Goal: Task Accomplishment & Management: Complete application form

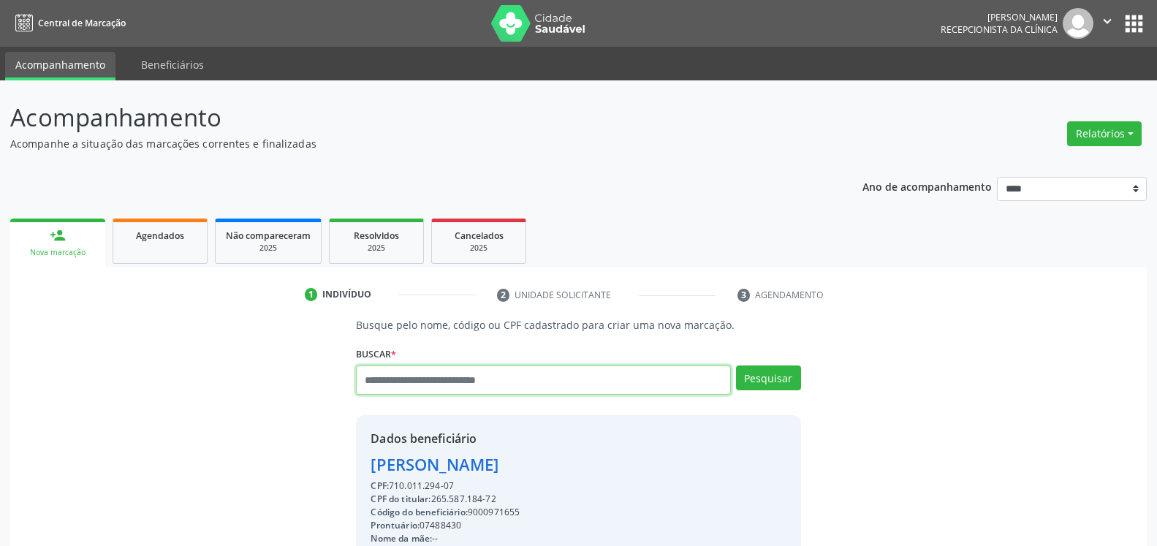
click at [540, 380] on input "text" at bounding box center [543, 380] width 374 height 29
type input "**********"
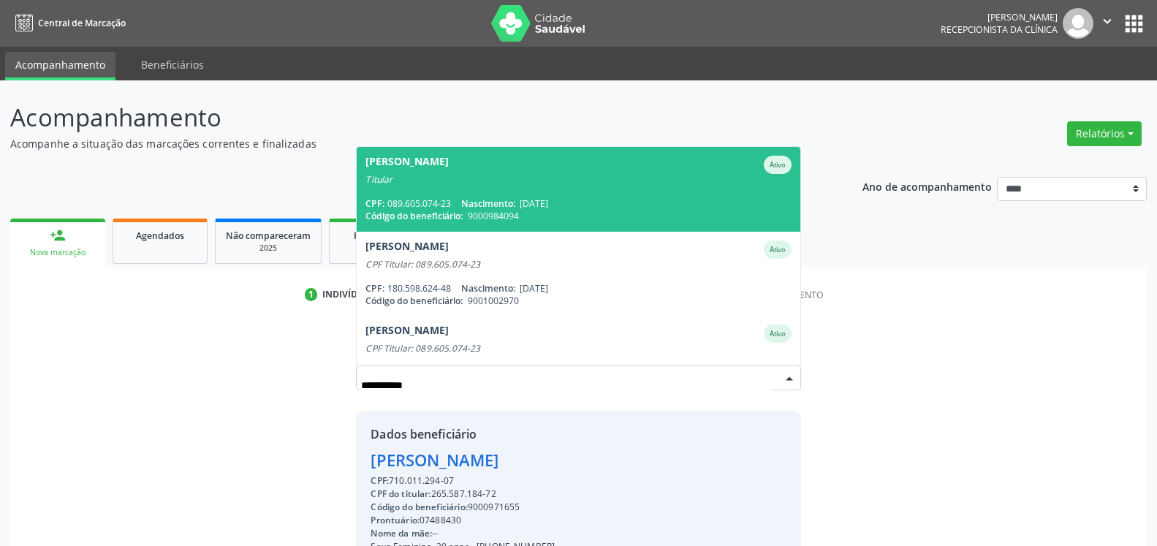
click at [562, 193] on span "[PERSON_NAME] Ativo Titular CPF: 089.605.074-23 Nascimento: [DATE] Código do be…" at bounding box center [578, 189] width 443 height 84
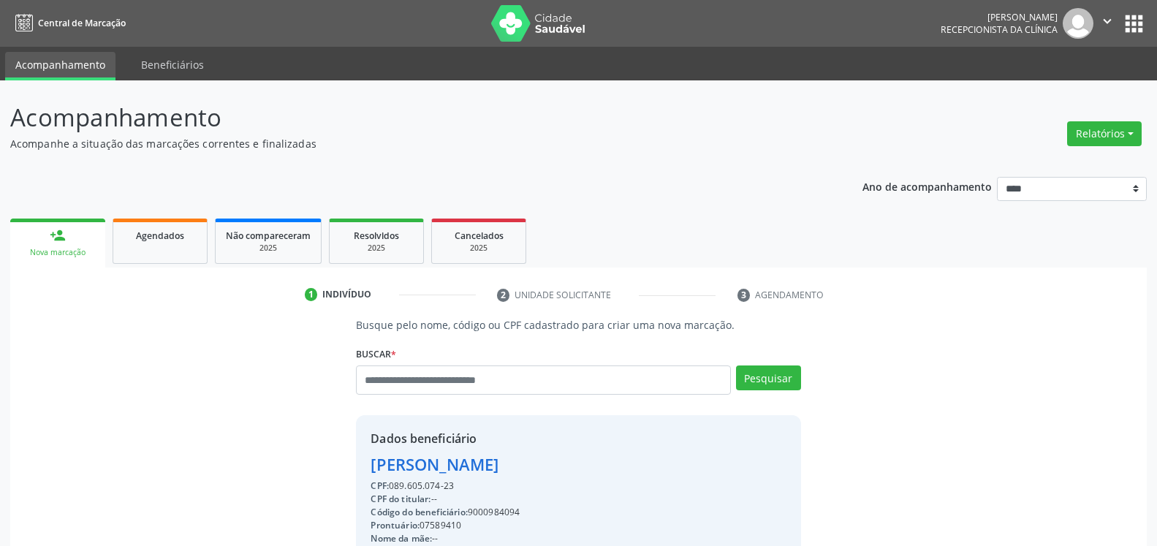
drag, startPoint x: 366, startPoint y: 463, endPoint x: 581, endPoint y: 469, distance: 215.1
click at [581, 469] on div "Dados beneficiário [PERSON_NAME] CPF: 089.605.074-23 CPF do titular: -- Código …" at bounding box center [578, 555] width 445 height 281
copy div "[PERSON_NAME]"
click at [495, 383] on input "text" at bounding box center [543, 380] width 374 height 29
type input "**********"
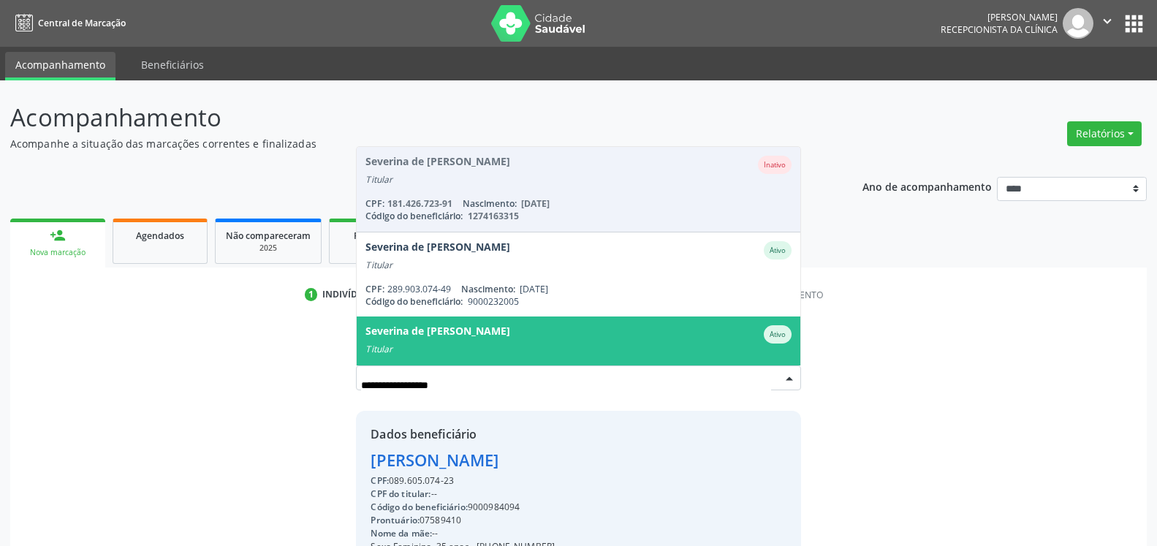
click at [510, 335] on div "Severina de [PERSON_NAME]" at bounding box center [438, 334] width 145 height 18
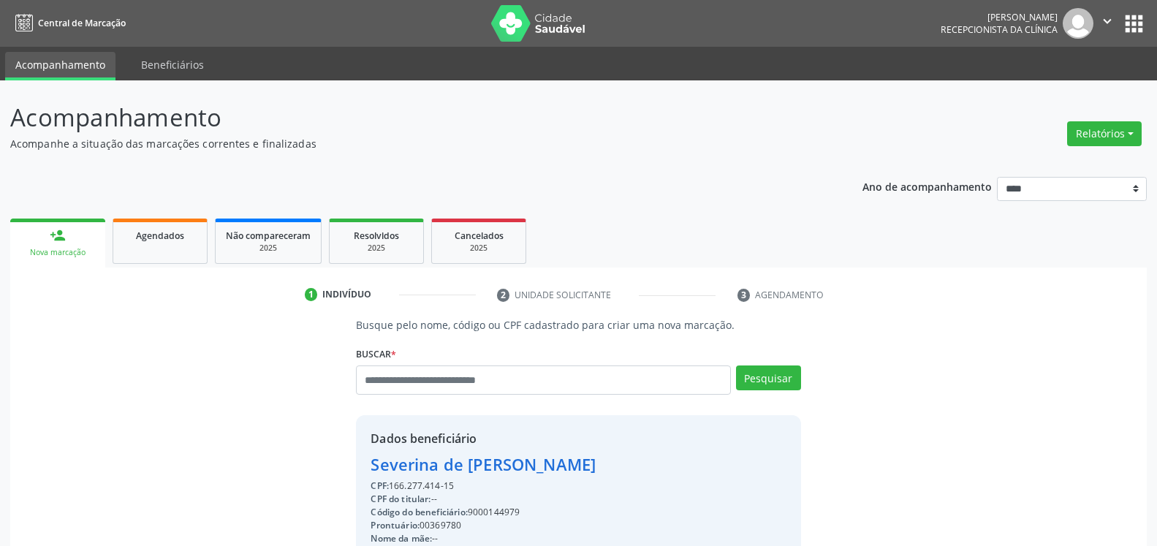
drag, startPoint x: 371, startPoint y: 466, endPoint x: 673, endPoint y: 466, distance: 302.0
copy div "Severina de [PERSON_NAME]"
click at [522, 377] on input "text" at bounding box center [543, 380] width 374 height 29
type input "**********"
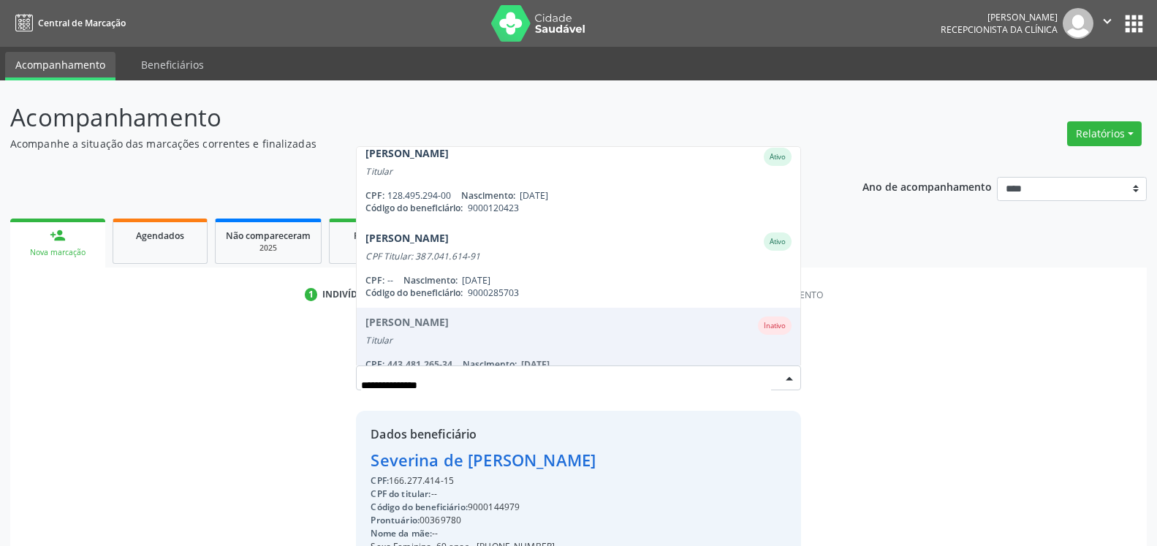
scroll to position [250, 0]
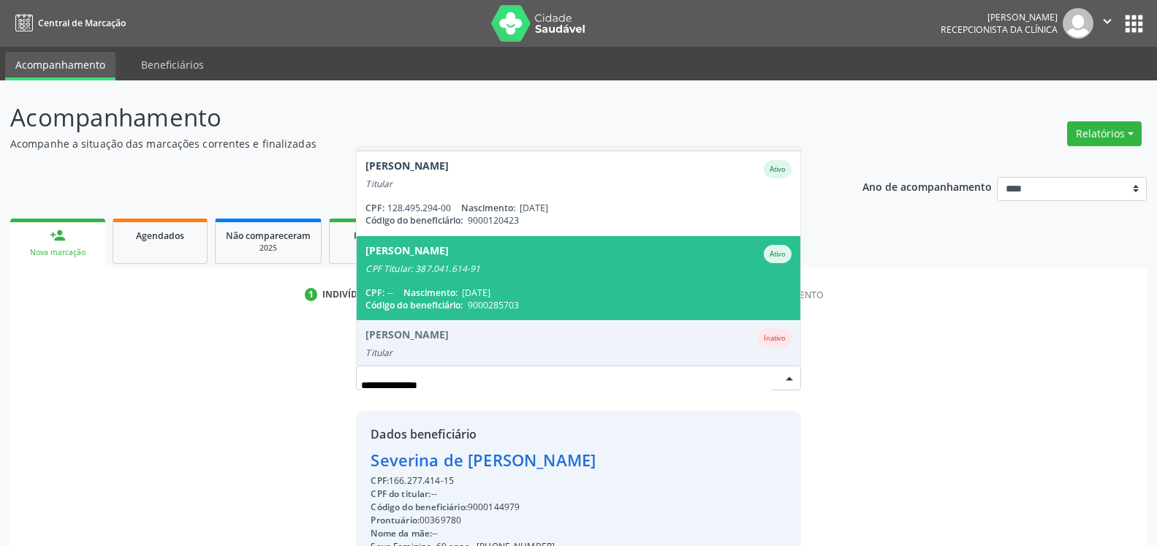
click at [574, 298] on div "CPF: -- Nascimento: [DATE]" at bounding box center [579, 293] width 426 height 12
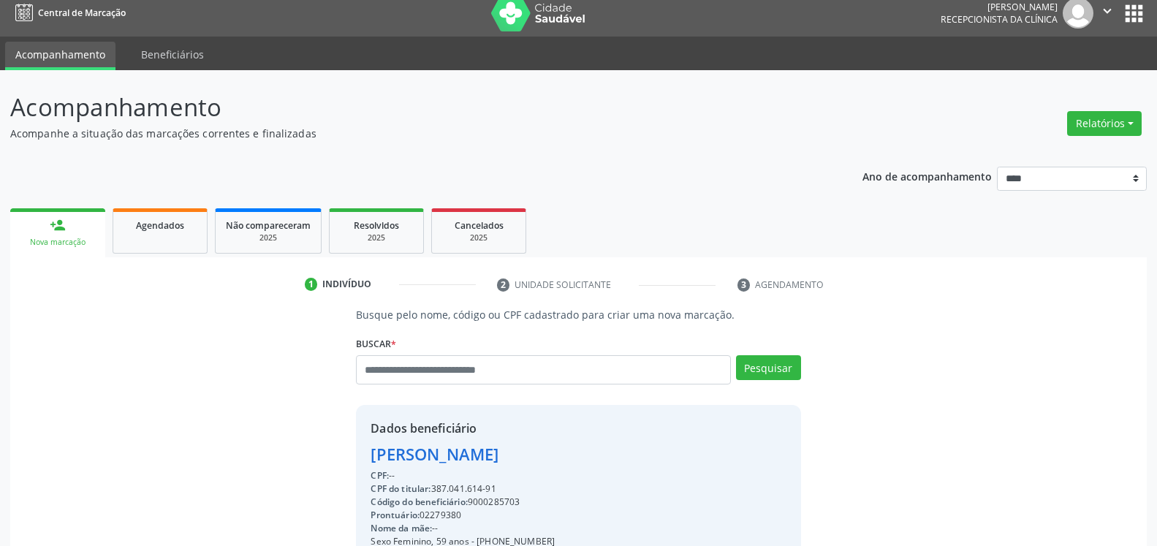
scroll to position [0, 0]
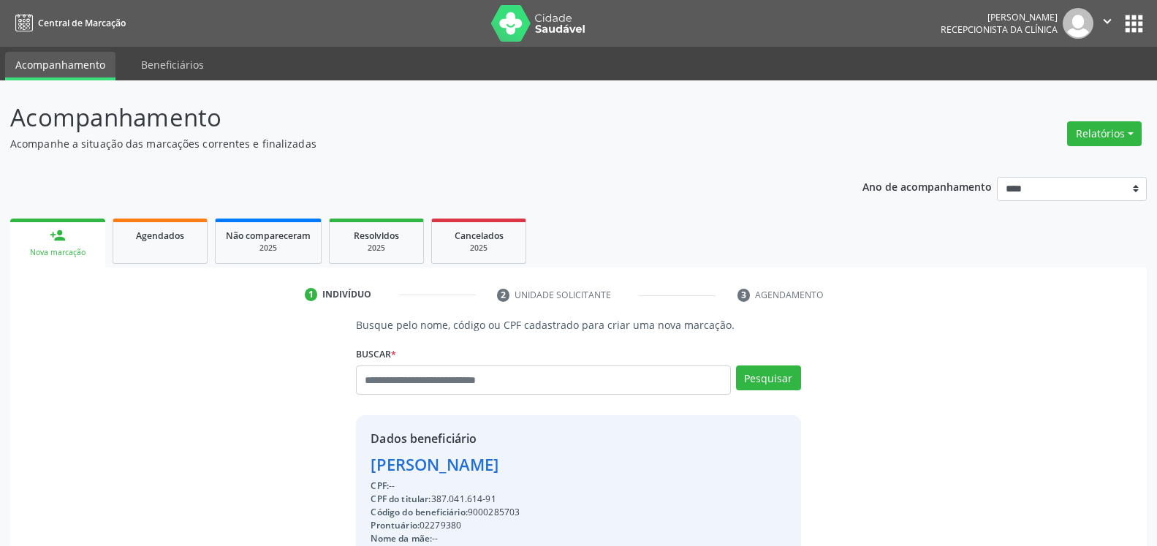
drag, startPoint x: 365, startPoint y: 464, endPoint x: 621, endPoint y: 469, distance: 256.0
click at [621, 469] on div "Dados beneficiário [PERSON_NAME] CPF: -- CPF do titular: 387.041.614-91 Código …" at bounding box center [578, 555] width 445 height 281
copy div "[PERSON_NAME]"
click at [492, 381] on input "text" at bounding box center [543, 380] width 374 height 29
type input "*"
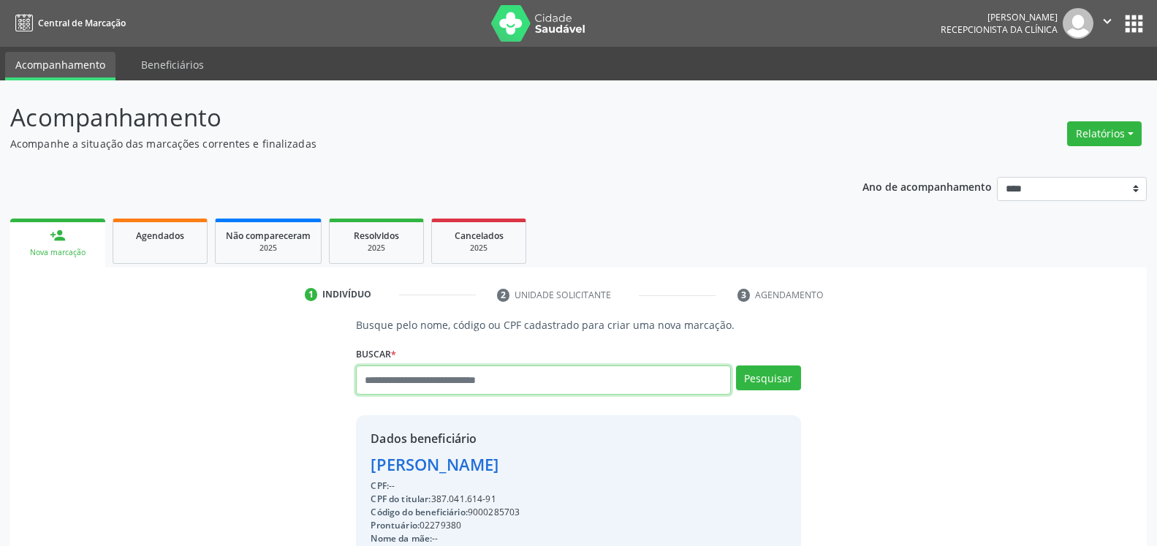
type input "*"
type input "**********"
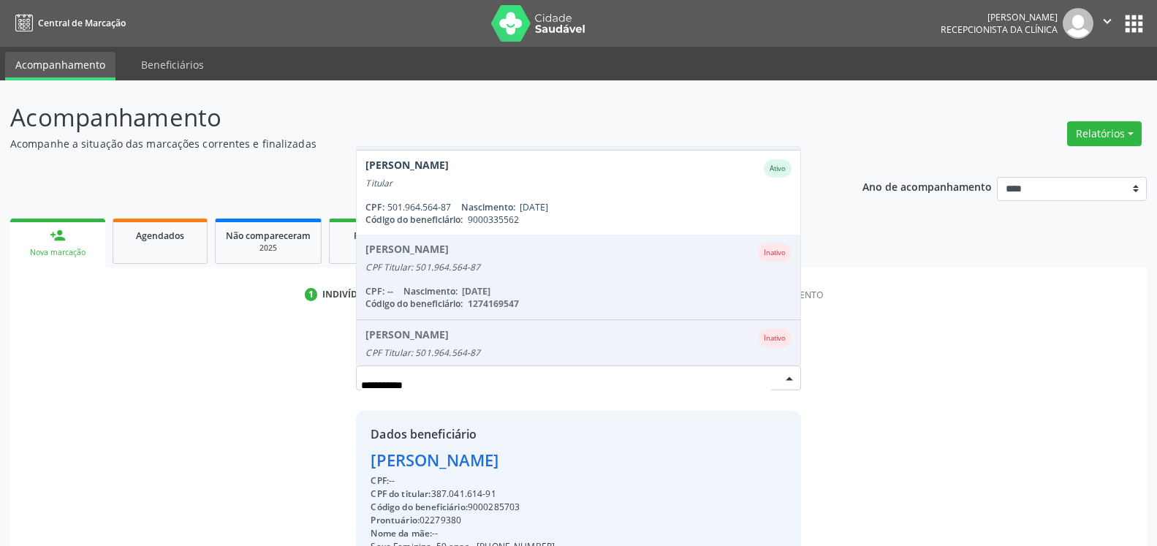
scroll to position [83, 0]
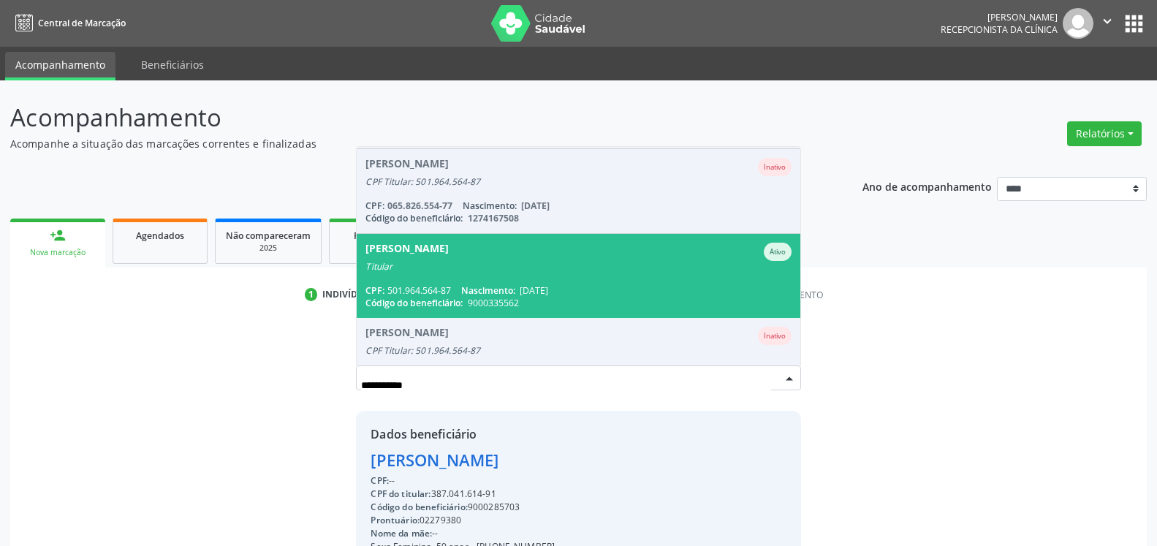
click at [515, 271] on div "Titular" at bounding box center [579, 267] width 426 height 12
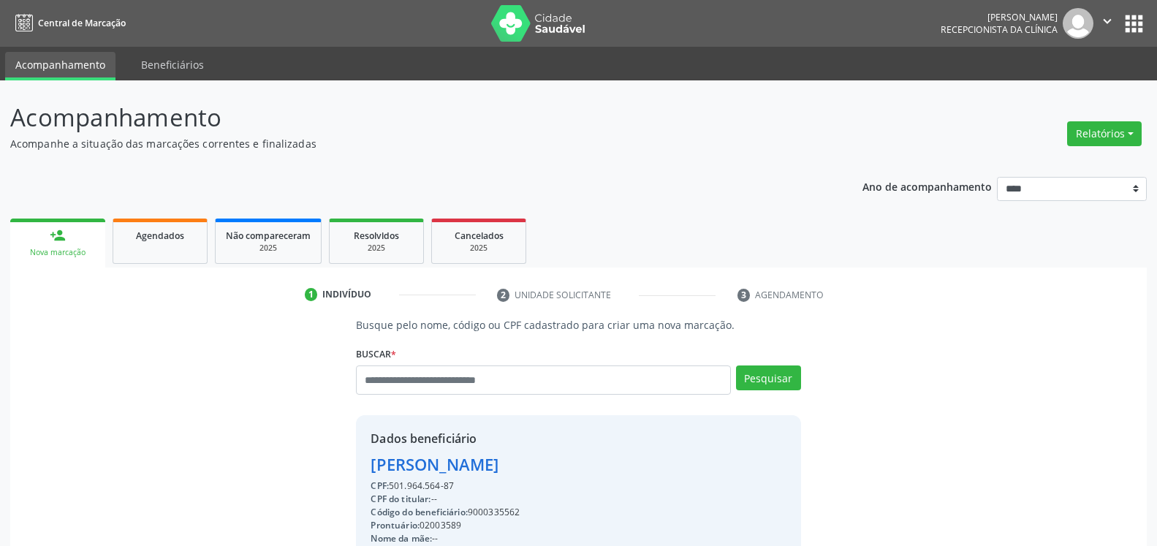
drag, startPoint x: 369, startPoint y: 467, endPoint x: 532, endPoint y: 472, distance: 163.1
click at [532, 472] on div "Dados beneficiário [PERSON_NAME] CPF: 501.964.564-87 CPF do titular: -- Código …" at bounding box center [578, 555] width 445 height 281
copy div "[PERSON_NAME]"
click at [529, 383] on input "text" at bounding box center [543, 380] width 374 height 29
type input "**********"
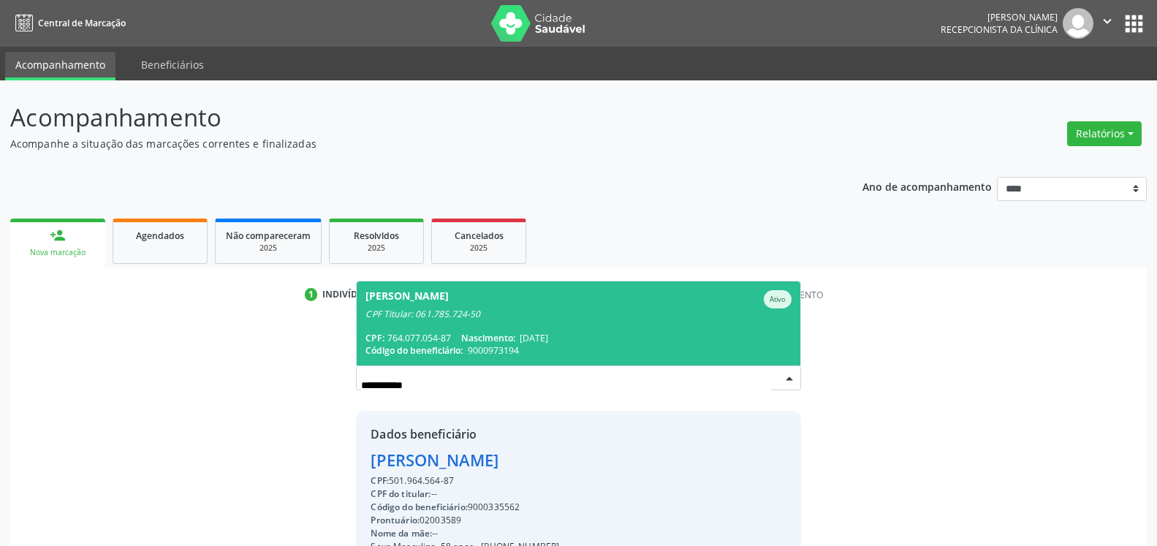
click at [456, 310] on div "CPF Titular: 061.785.724-50" at bounding box center [579, 315] width 426 height 12
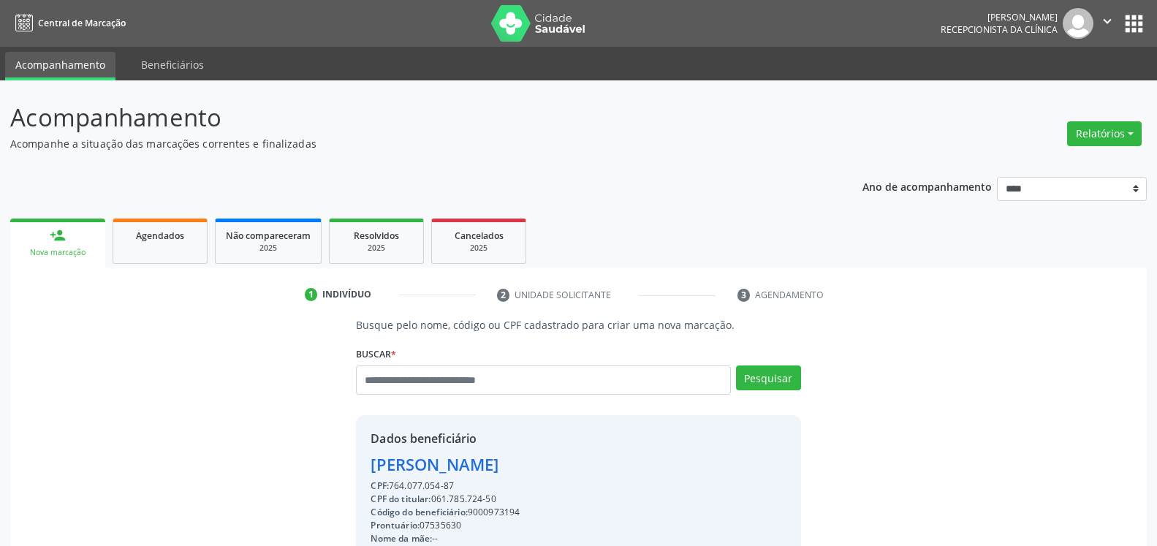
drag, startPoint x: 359, startPoint y: 472, endPoint x: 558, endPoint y: 474, distance: 198.9
click at [558, 474] on div "Dados beneficiário [PERSON_NAME] CPF: 764.077.054-87 CPF do titular: 061.785.72…" at bounding box center [578, 555] width 445 height 281
copy div "[PERSON_NAME]"
click at [510, 376] on input "text" at bounding box center [543, 380] width 374 height 29
type input "**********"
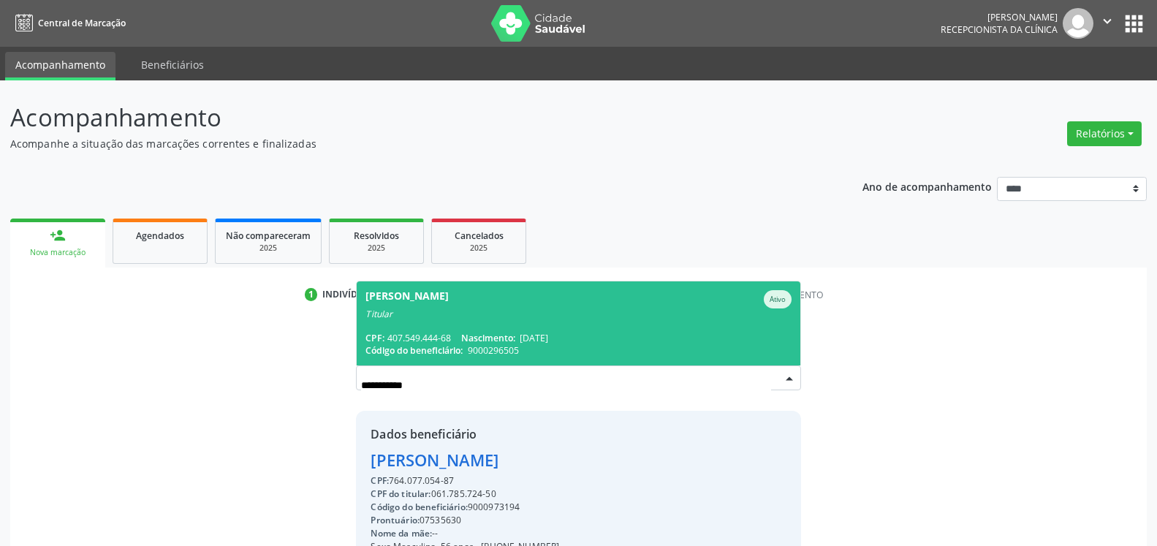
click at [491, 331] on span "[PERSON_NAME] Ativo Titular CPF: 407.549.444-68 Nascimento: [DATE] Código do be…" at bounding box center [578, 324] width 443 height 84
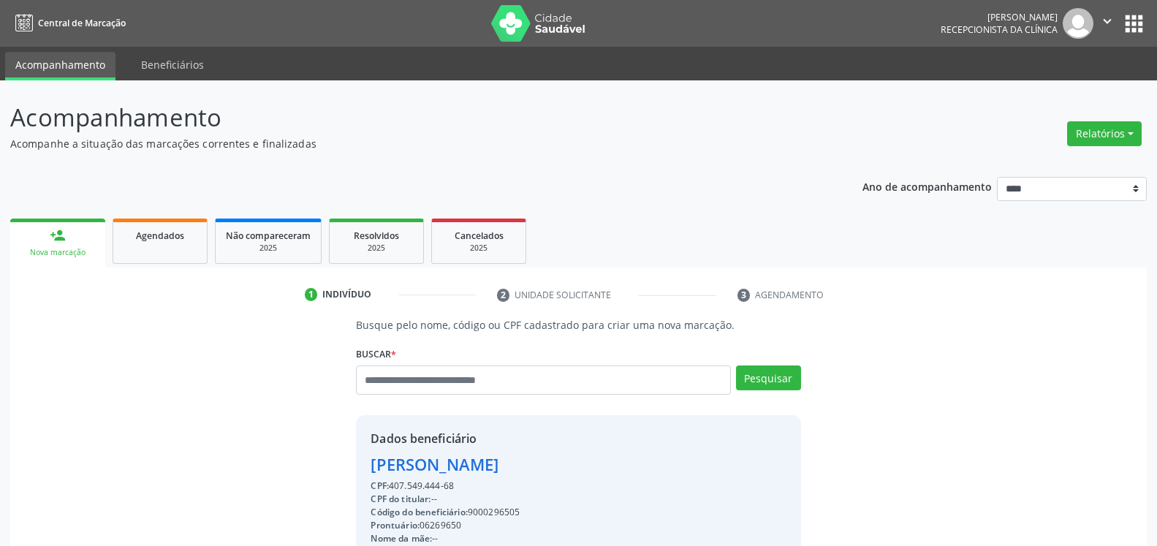
drag, startPoint x: 369, startPoint y: 467, endPoint x: 534, endPoint y: 468, distance: 165.2
click at [534, 468] on div "Dados beneficiário [PERSON_NAME] CPF: 407.549.444-68 CPF do titular: -- Código …" at bounding box center [578, 555] width 445 height 281
copy div "[PERSON_NAME]"
click at [455, 395] on input "text" at bounding box center [543, 380] width 374 height 29
type input "**********"
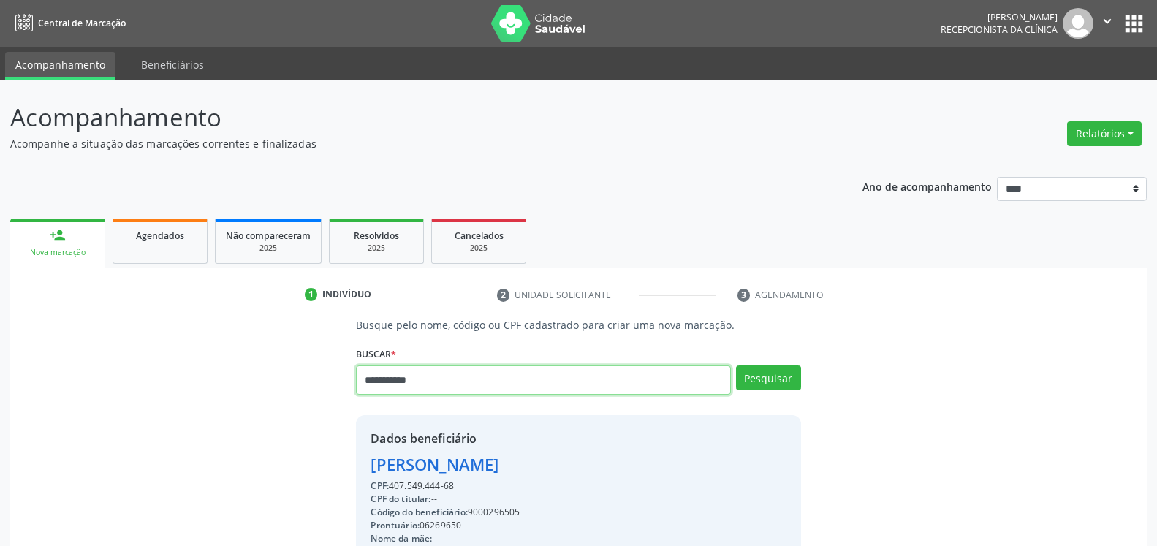
type input "**********"
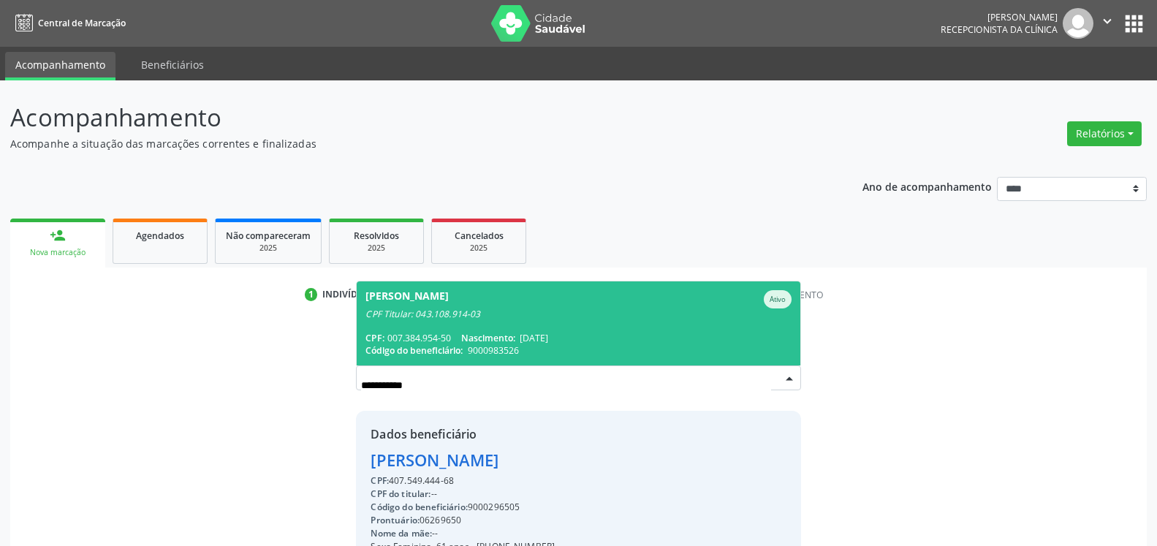
click at [363, 342] on span "[PERSON_NAME] CPF Titular: 043.108.914-03 CPF: 007.384.954-50 Nascimento: [DATE…" at bounding box center [578, 324] width 443 height 84
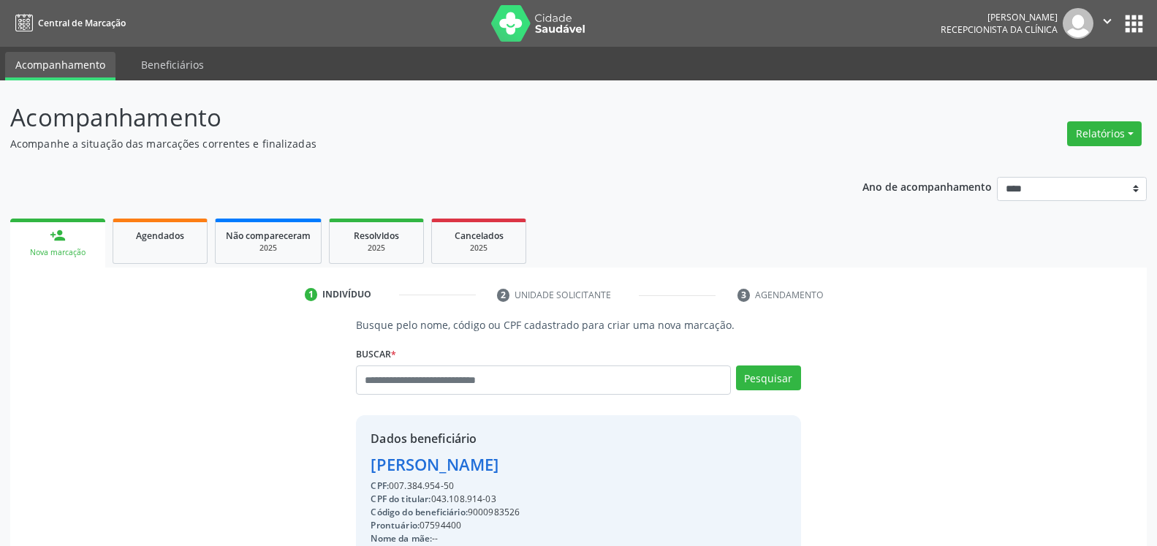
drag, startPoint x: 371, startPoint y: 464, endPoint x: 577, endPoint y: 470, distance: 205.5
click at [577, 470] on div "[PERSON_NAME]" at bounding box center [537, 465] width 333 height 24
copy div "[PERSON_NAME]"
click at [540, 383] on input "text" at bounding box center [543, 380] width 374 height 29
type input "**********"
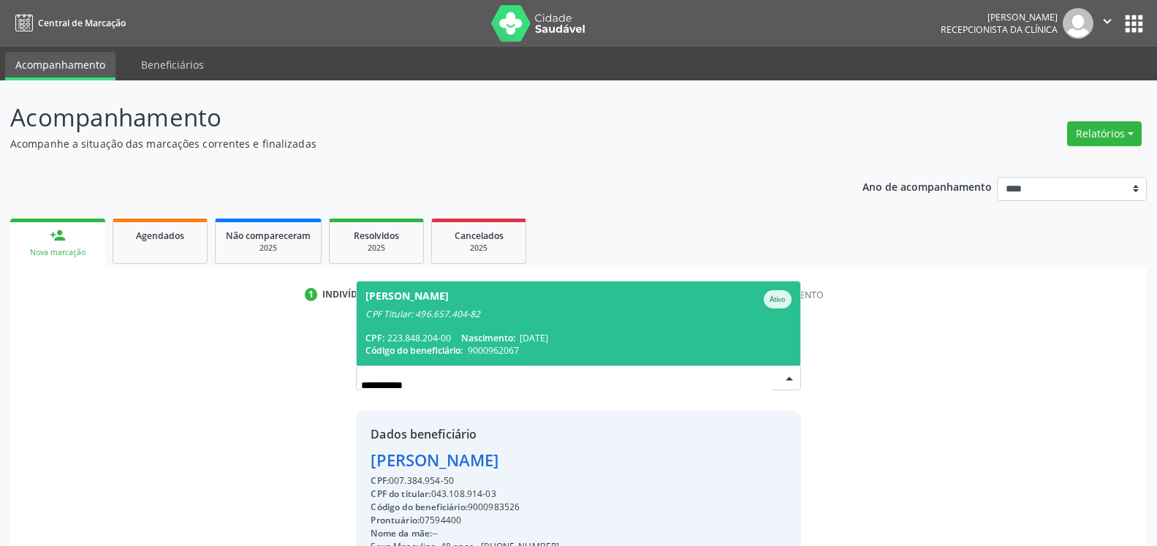
click at [506, 336] on span "Nascimento:" at bounding box center [488, 338] width 54 height 12
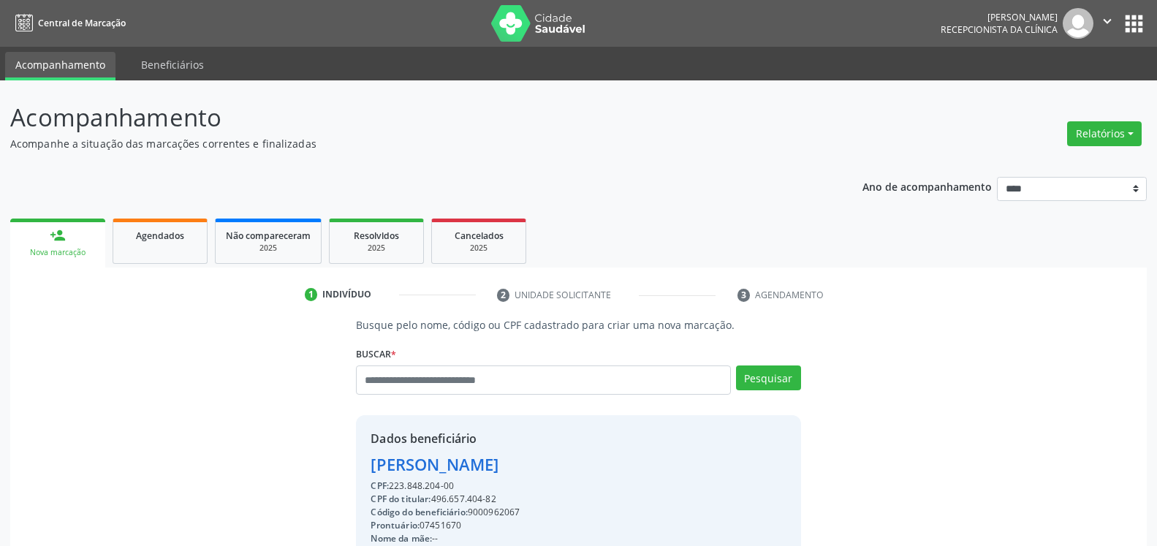
drag, startPoint x: 368, startPoint y: 465, endPoint x: 628, endPoint y: 472, distance: 260.4
click at [628, 472] on div "Dados beneficiário [PERSON_NAME] CPF: 223.848.204-00 CPF do titular: 496.657.40…" at bounding box center [578, 555] width 445 height 281
copy div "[PERSON_NAME]"
click at [568, 387] on input "text" at bounding box center [543, 380] width 374 height 29
type input "**********"
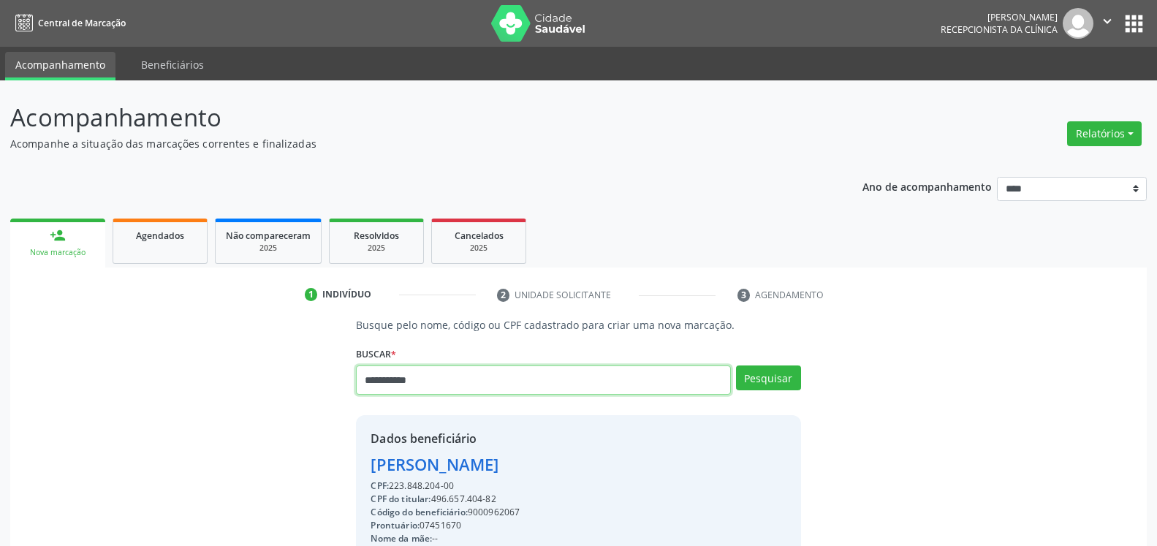
type input "**********"
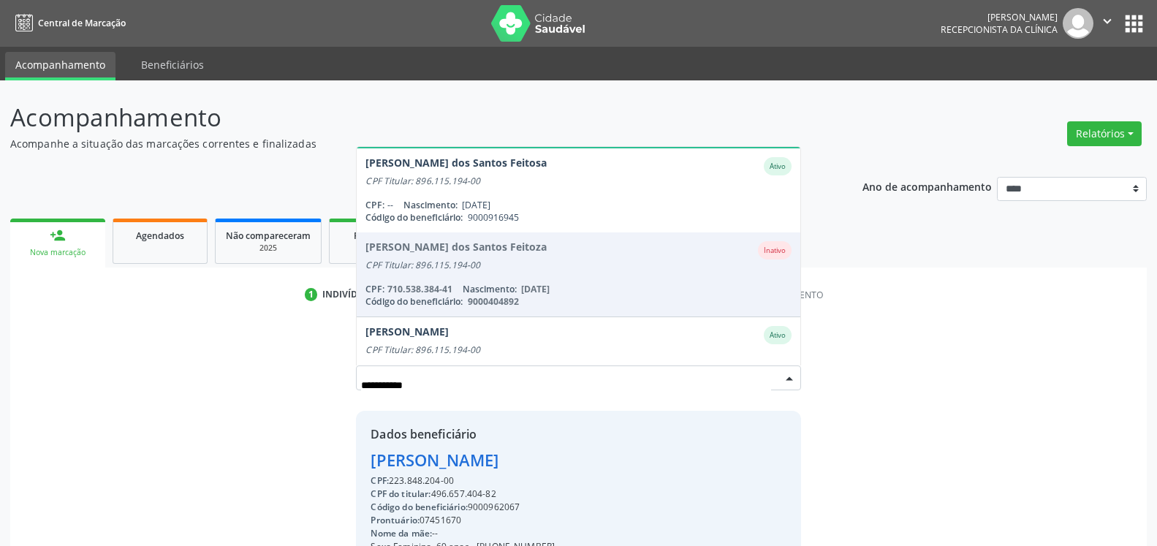
click at [546, 91] on div "[PERSON_NAME] dos Santos Ativo" at bounding box center [579, 81] width 426 height 18
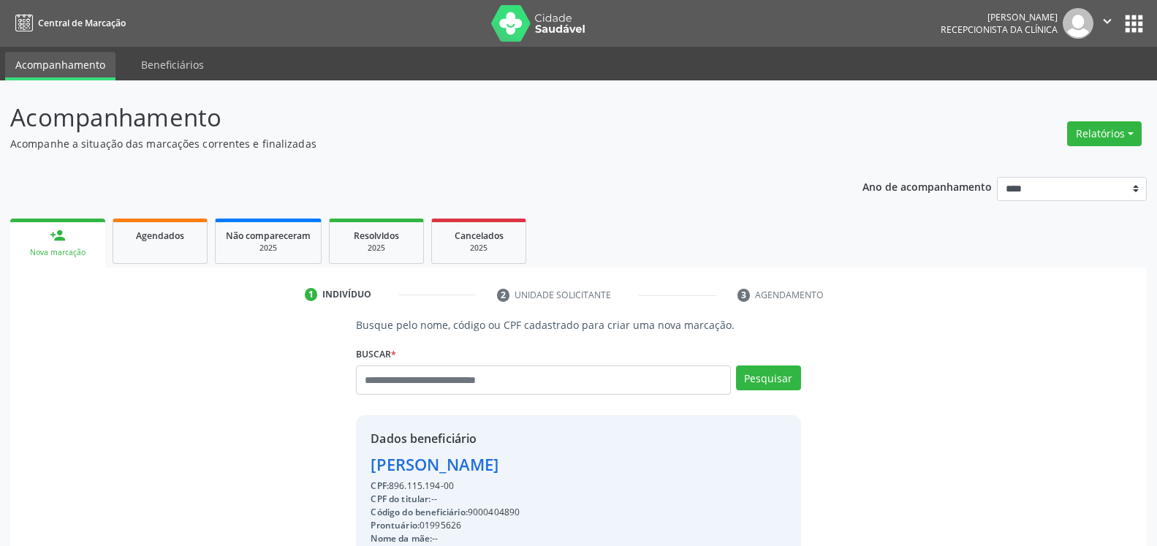
drag, startPoint x: 369, startPoint y: 464, endPoint x: 576, endPoint y: 472, distance: 207.8
click at [576, 472] on div "Dados beneficiário [PERSON_NAME] CPF: 896.115.194-00 CPF do titular: -- Código …" at bounding box center [578, 555] width 445 height 281
copy div "[PERSON_NAME]"
click at [436, 374] on input "text" at bounding box center [543, 380] width 374 height 29
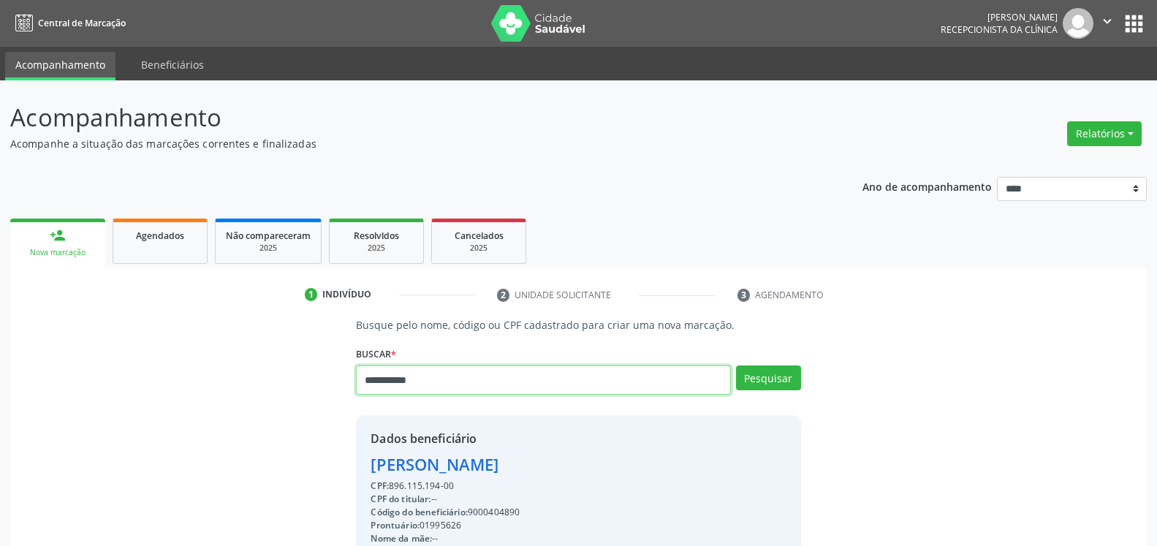
type input "**********"
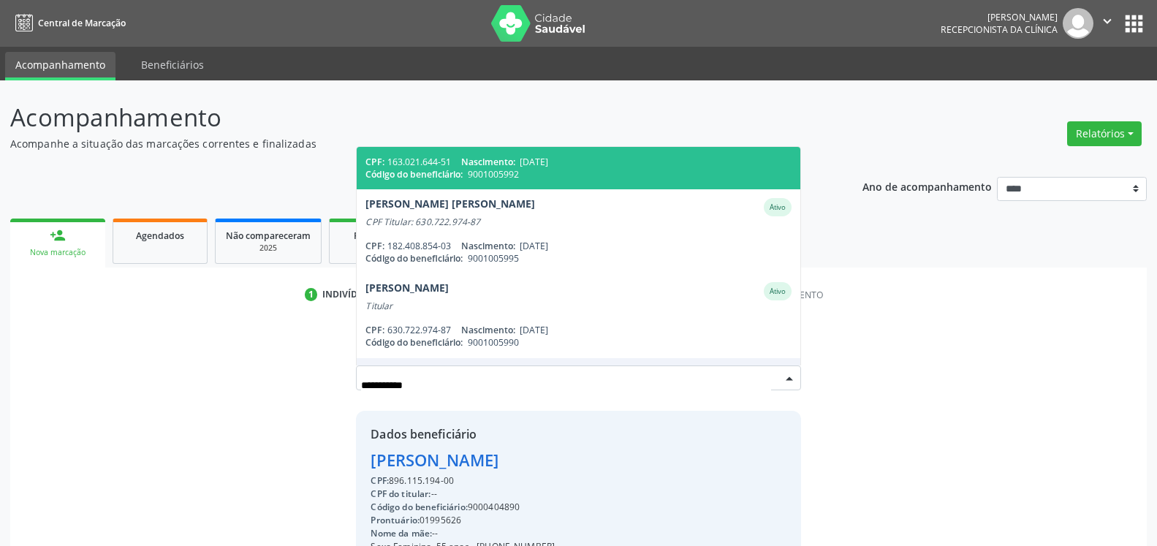
scroll to position [167, 0]
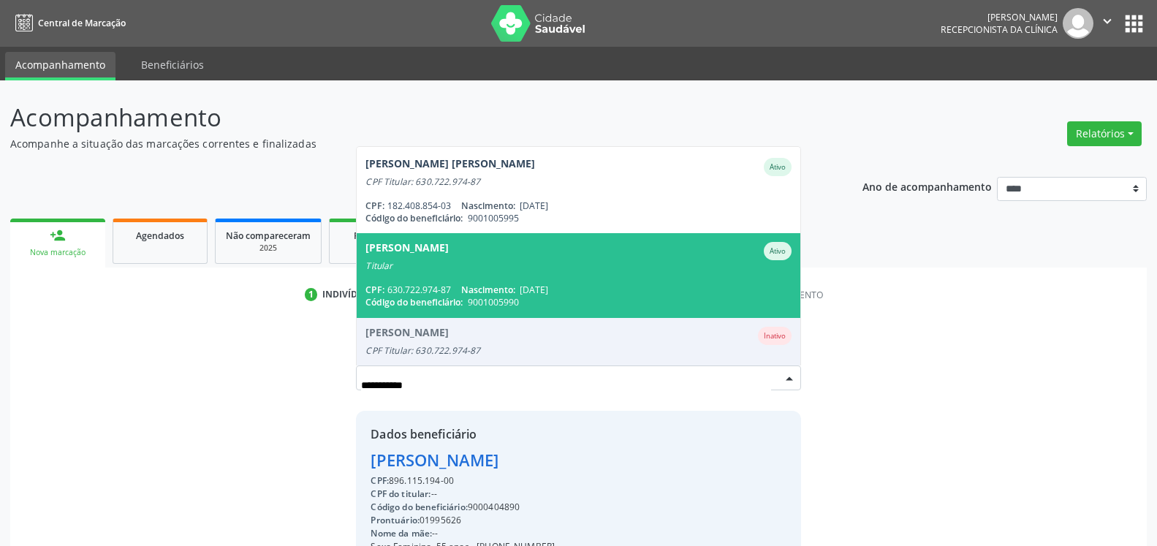
click at [449, 260] on div "[PERSON_NAME]" at bounding box center [407, 251] width 83 height 18
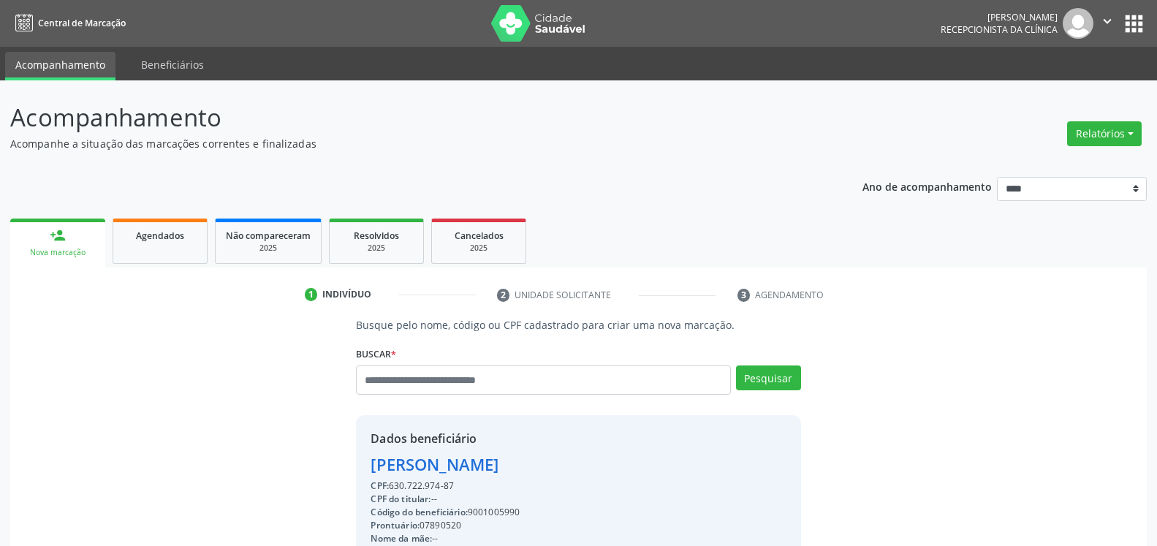
drag, startPoint x: 369, startPoint y: 466, endPoint x: 556, endPoint y: 468, distance: 187.2
click at [556, 468] on div "Dados beneficiário [PERSON_NAME] CPF: 630.722.974-87 CPF do titular: -- Código …" at bounding box center [578, 555] width 445 height 281
click at [505, 393] on input "text" at bounding box center [543, 380] width 374 height 29
type input "**********"
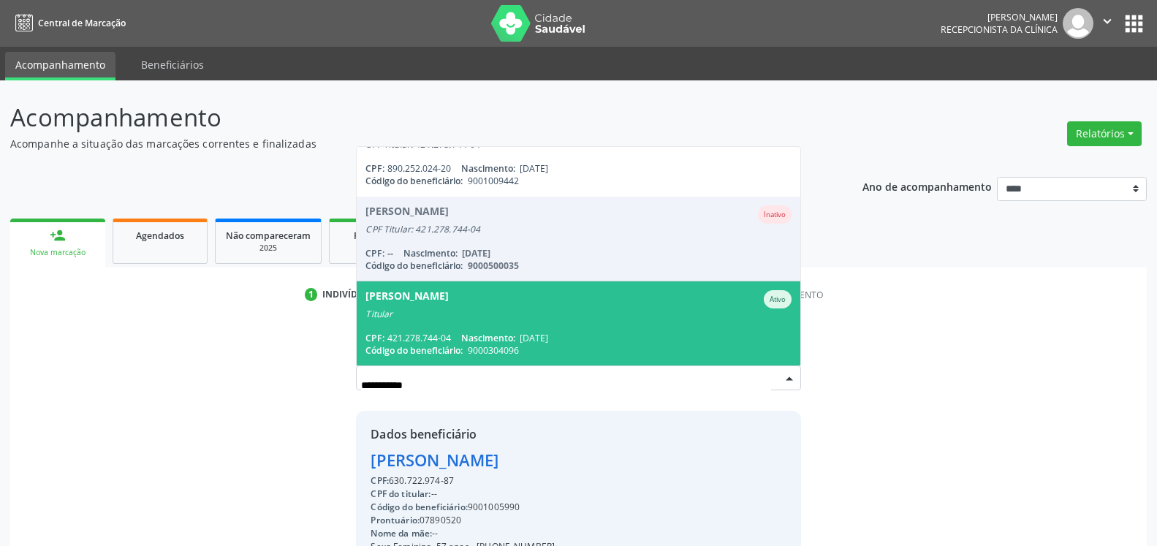
scroll to position [35, 0]
click at [521, 301] on div "[PERSON_NAME]" at bounding box center [579, 299] width 426 height 18
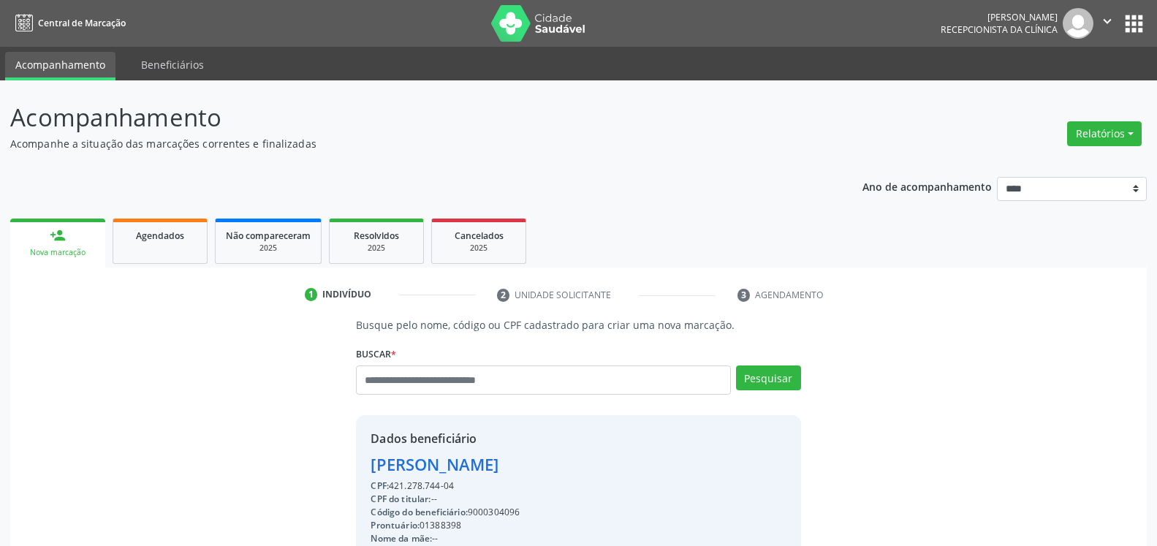
drag, startPoint x: 364, startPoint y: 466, endPoint x: 619, endPoint y: 465, distance: 254.5
click at [619, 465] on div "Dados beneficiário [PERSON_NAME] CPF: 421.278.744-04 CPF do titular: -- Código …" at bounding box center [578, 555] width 445 height 281
click at [458, 385] on input "text" at bounding box center [543, 380] width 374 height 29
type input "**********"
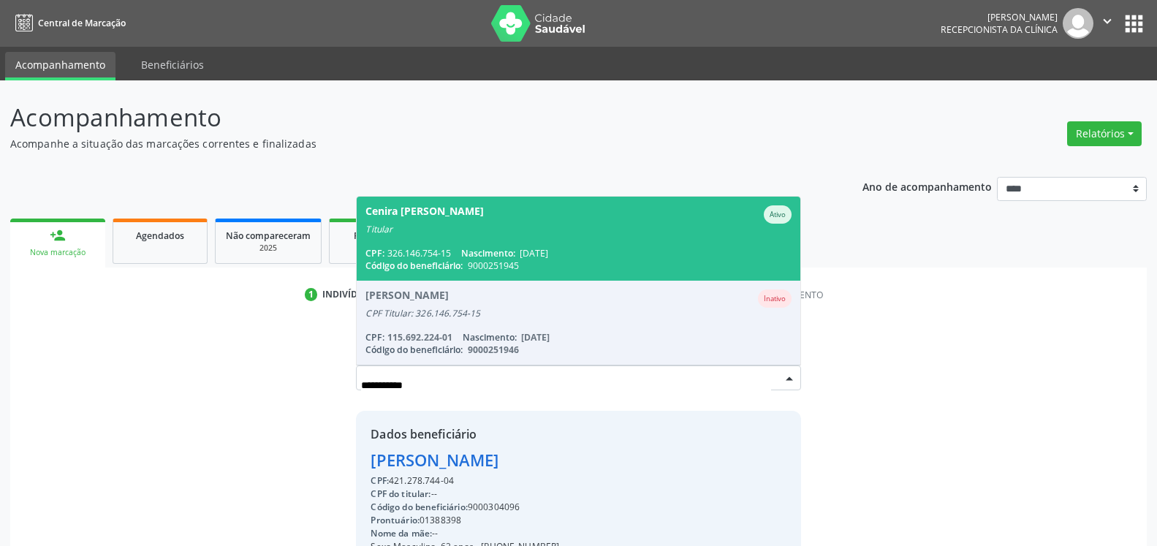
drag, startPoint x: 443, startPoint y: 218, endPoint x: 456, endPoint y: 241, distance: 26.5
click at [446, 218] on div "Cenira [PERSON_NAME]" at bounding box center [425, 214] width 118 height 18
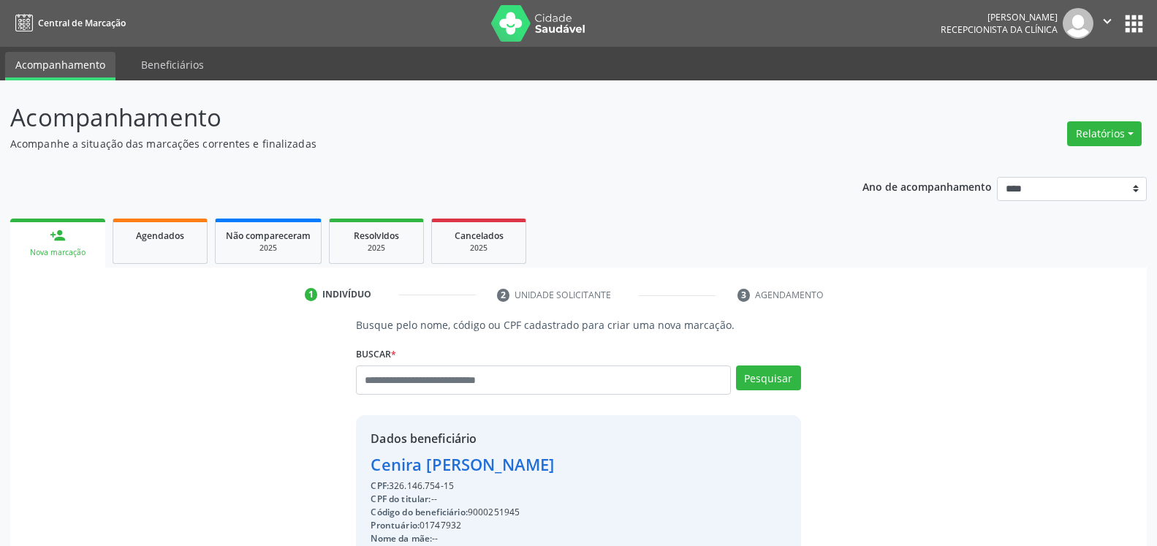
drag, startPoint x: 372, startPoint y: 466, endPoint x: 634, endPoint y: 475, distance: 261.9
click at [634, 475] on div "Cenira [PERSON_NAME]" at bounding box center [567, 465] width 393 height 24
click at [480, 240] on span "Cancelados" at bounding box center [479, 236] width 49 height 12
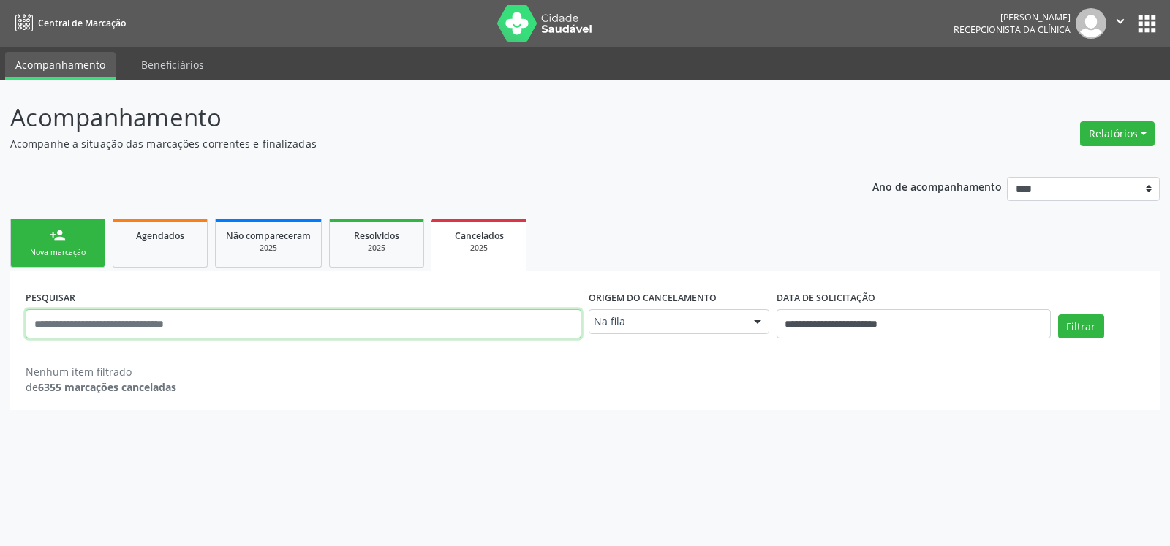
click at [309, 319] on input "text" at bounding box center [304, 323] width 556 height 29
type input "**********"
click at [725, 314] on div "Na fila" at bounding box center [679, 321] width 181 height 25
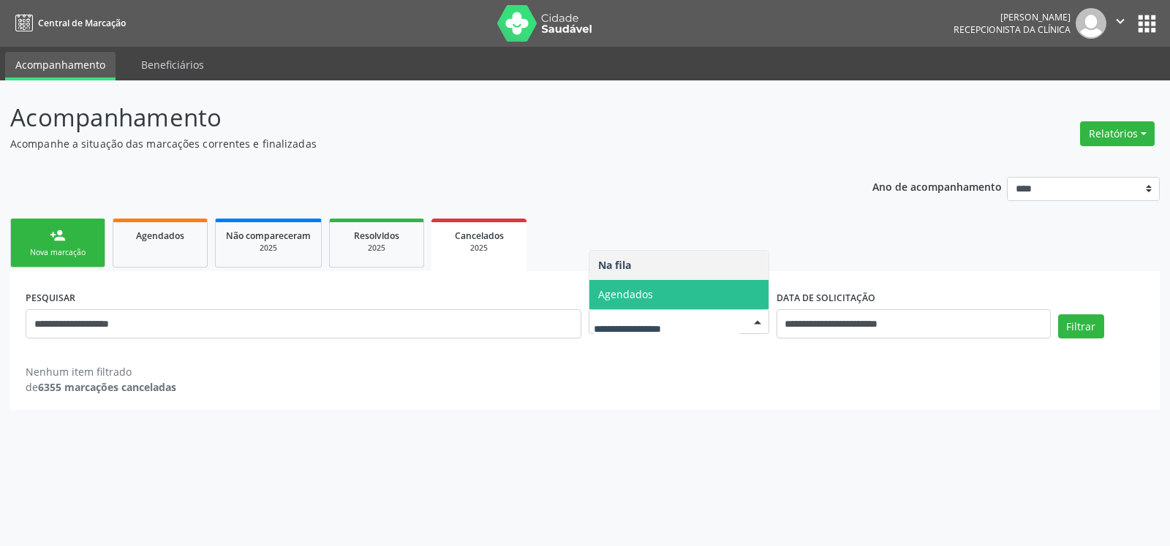
click at [716, 288] on span "Agendados" at bounding box center [678, 294] width 179 height 29
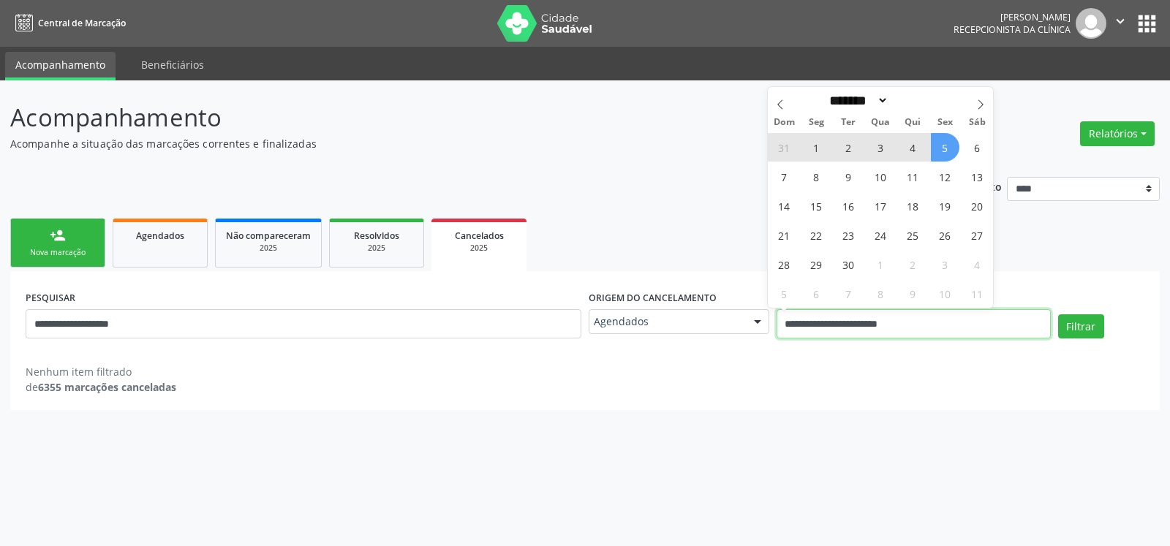
drag, startPoint x: 942, startPoint y: 330, endPoint x: 639, endPoint y: 325, distance: 303.5
click at [777, 325] on input "**********" at bounding box center [914, 323] width 274 height 29
select select "*"
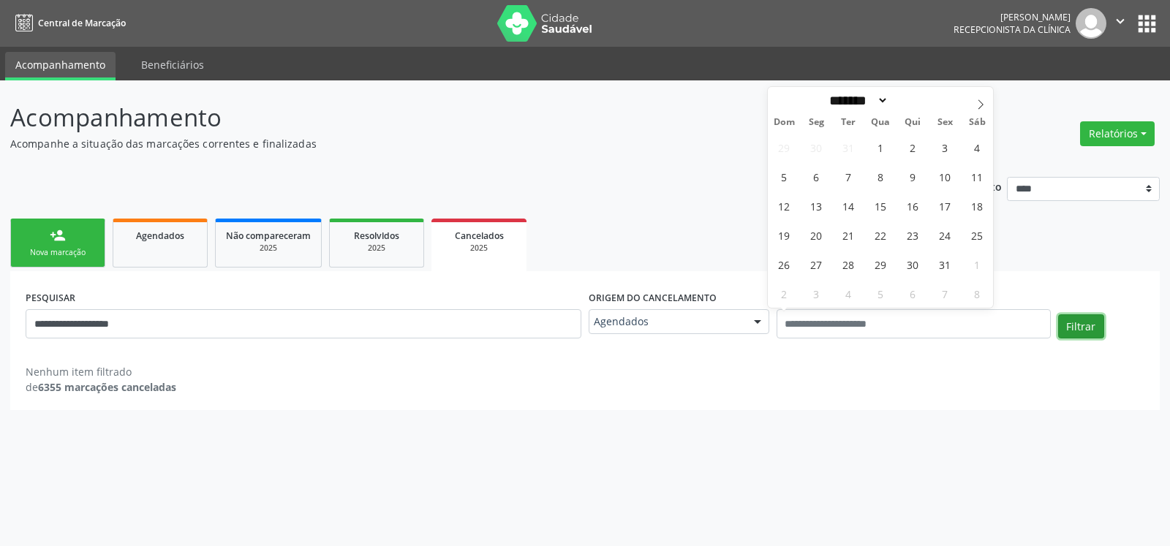
click at [1089, 327] on button "Filtrar" at bounding box center [1081, 326] width 46 height 25
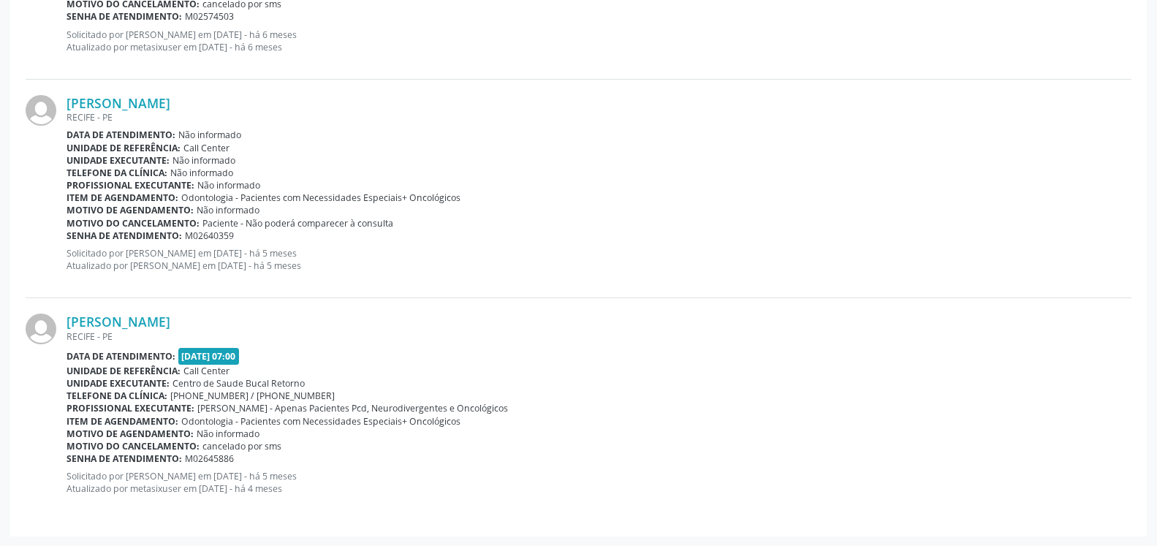
scroll to position [0, 0]
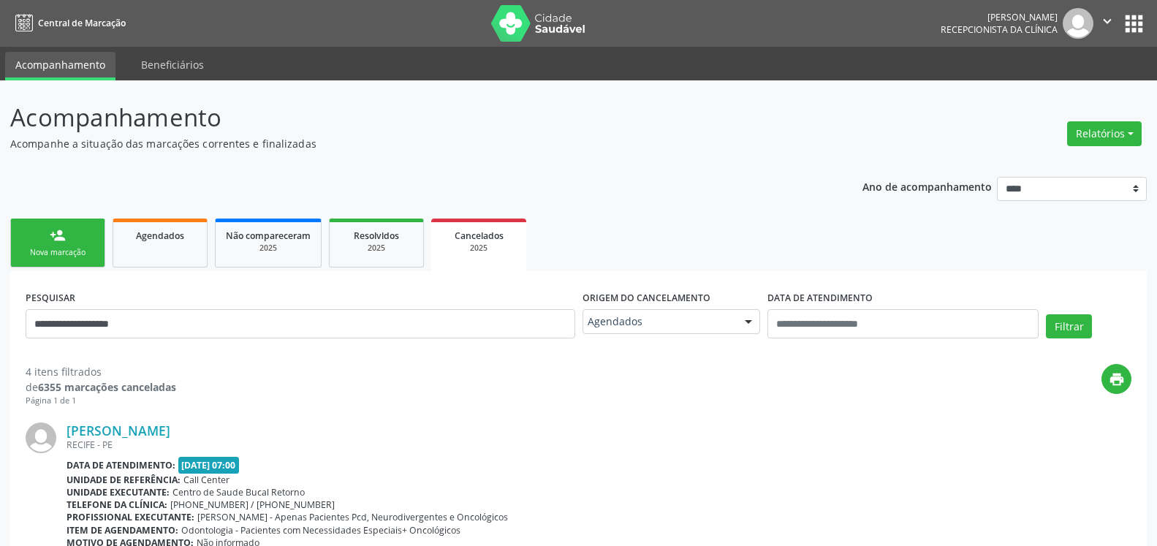
click at [77, 246] on link "person_add Nova marcação" at bounding box center [57, 243] width 95 height 49
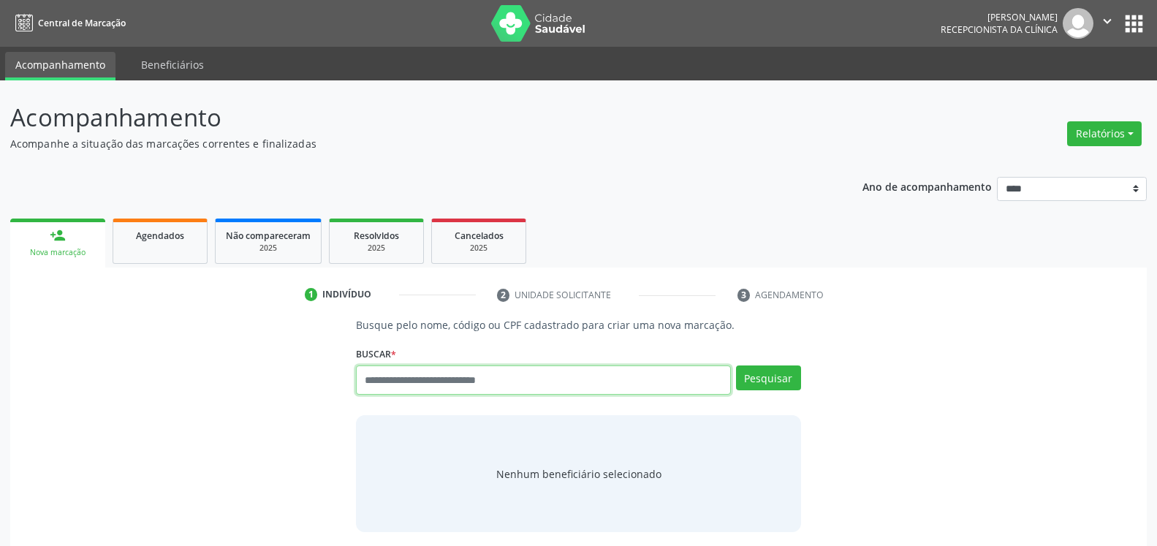
click at [568, 390] on input "text" at bounding box center [543, 380] width 374 height 29
type input "**********"
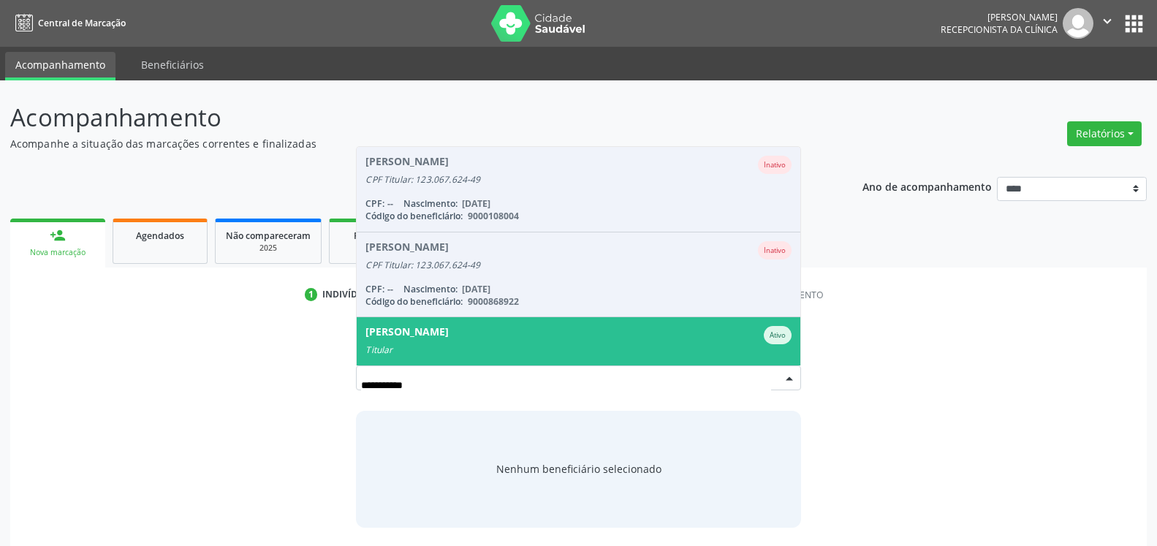
click at [527, 348] on div "Titular" at bounding box center [579, 350] width 426 height 12
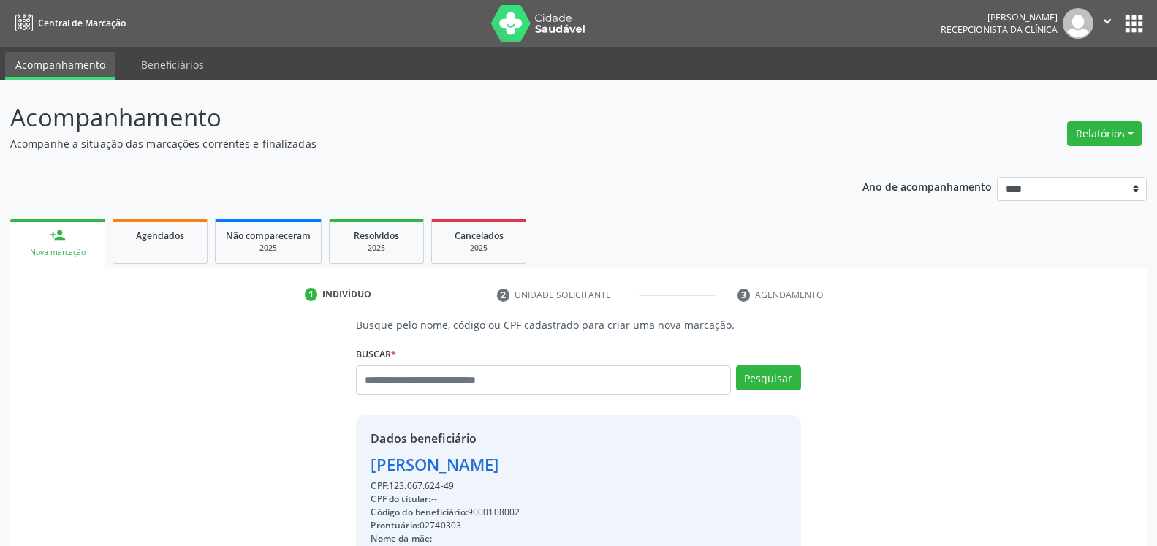
drag, startPoint x: 369, startPoint y: 469, endPoint x: 570, endPoint y: 471, distance: 201.8
click at [570, 471] on div "Dados beneficiário [PERSON_NAME] CPF: 123.067.624-49 CPF do titular: -- Código …" at bounding box center [578, 555] width 445 height 281
click at [507, 385] on input "text" at bounding box center [543, 380] width 374 height 29
type input "**********"
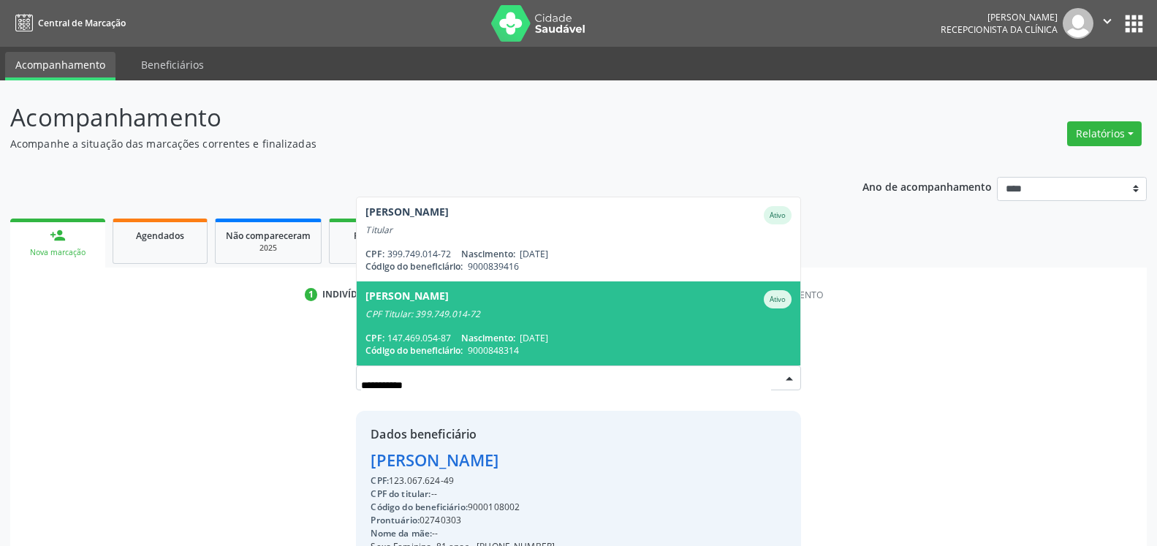
click at [513, 305] on div "[PERSON_NAME]" at bounding box center [579, 299] width 426 height 18
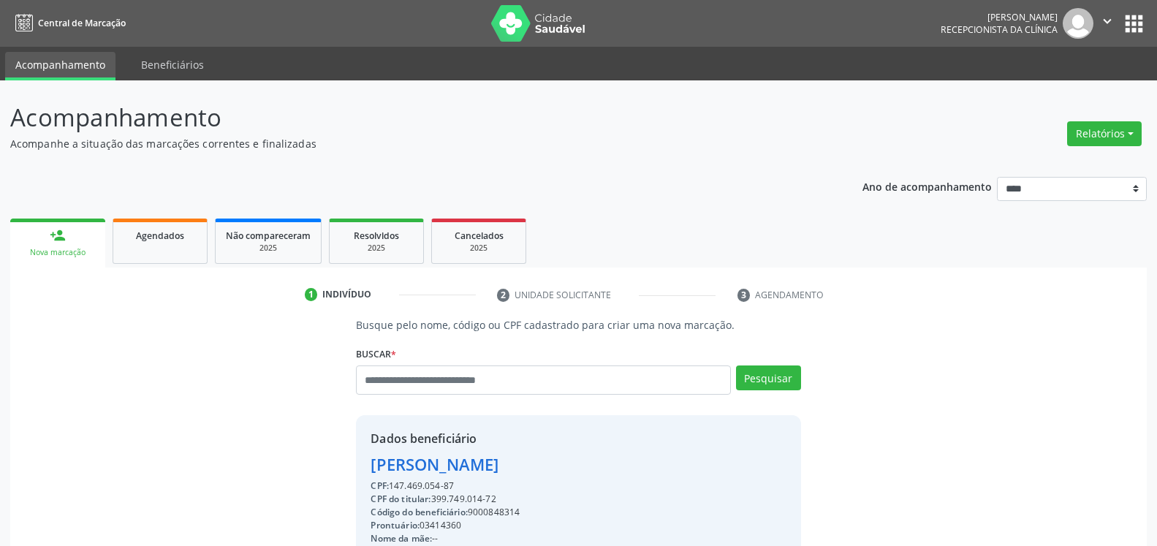
drag, startPoint x: 366, startPoint y: 468, endPoint x: 547, endPoint y: 474, distance: 180.7
click at [547, 474] on div "Dados beneficiário [PERSON_NAME] CPF: 147.469.054-87 CPF do titular: 399.749.01…" at bounding box center [578, 555] width 445 height 281
click at [425, 383] on input "text" at bounding box center [543, 380] width 374 height 29
type input "**********"
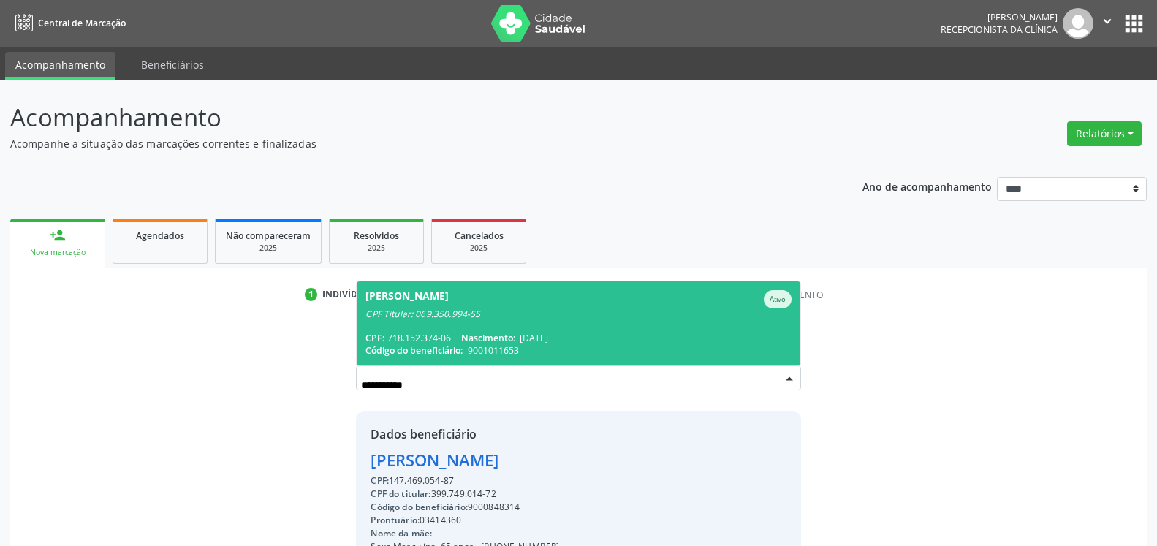
click at [413, 298] on div "[PERSON_NAME]" at bounding box center [407, 299] width 83 height 18
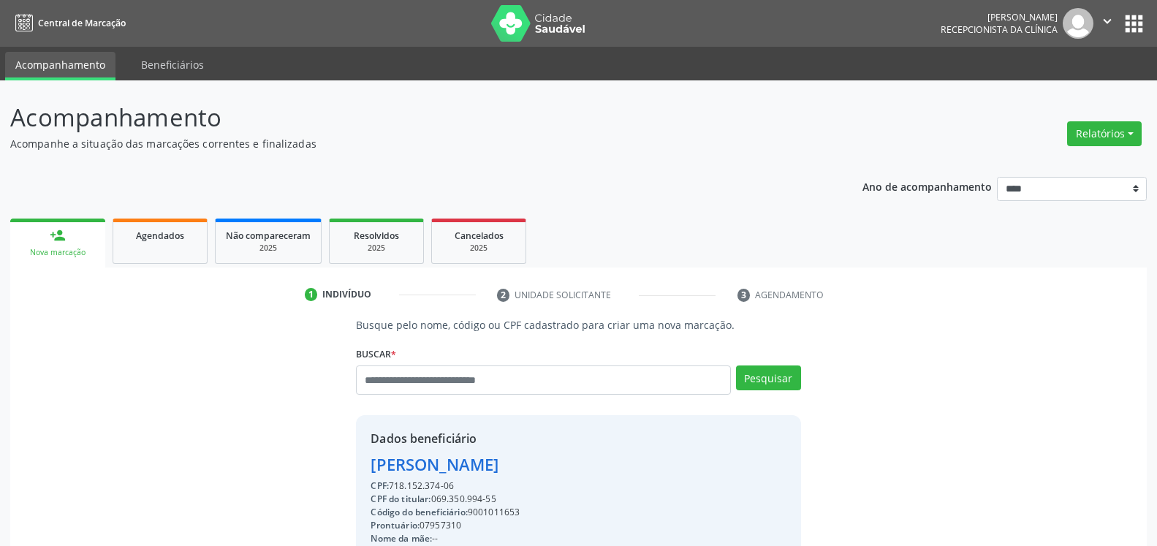
drag, startPoint x: 369, startPoint y: 470, endPoint x: 625, endPoint y: 467, distance: 255.9
click at [625, 467] on div "Dados beneficiário [PERSON_NAME] CPF: 718.152.374-06 CPF do titular: 069.350.99…" at bounding box center [578, 555] width 445 height 281
click at [469, 381] on input "text" at bounding box center [543, 380] width 374 height 29
type input "**********"
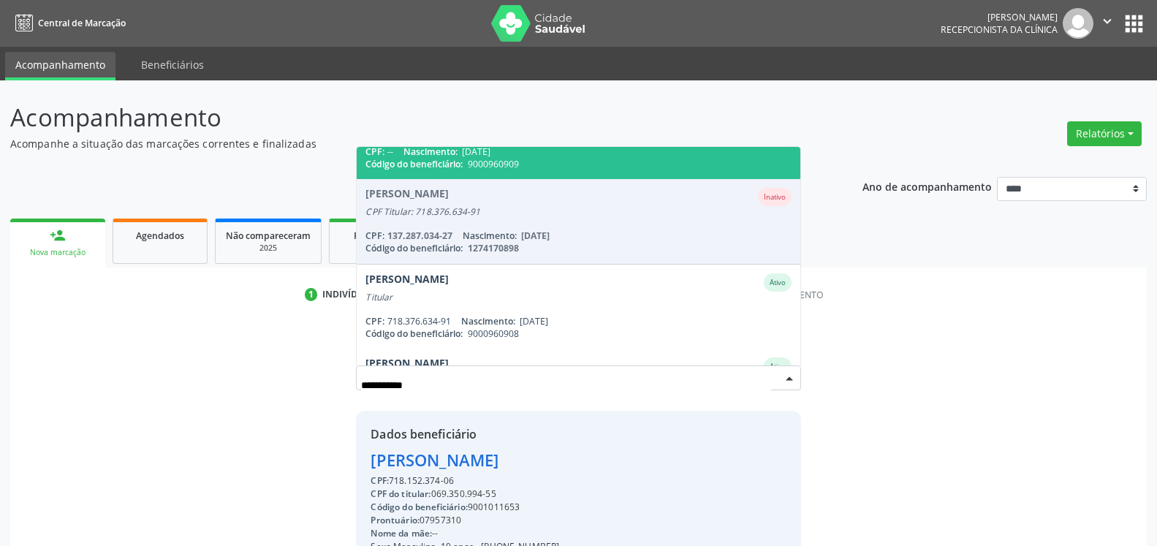
scroll to position [250, 0]
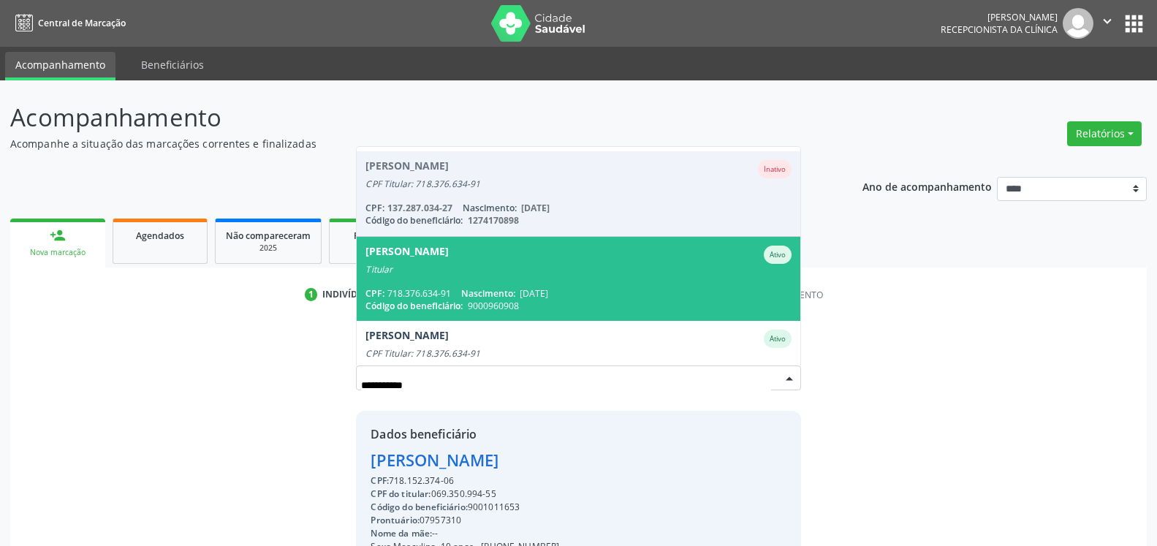
click at [521, 266] on div "Titular" at bounding box center [579, 270] width 426 height 12
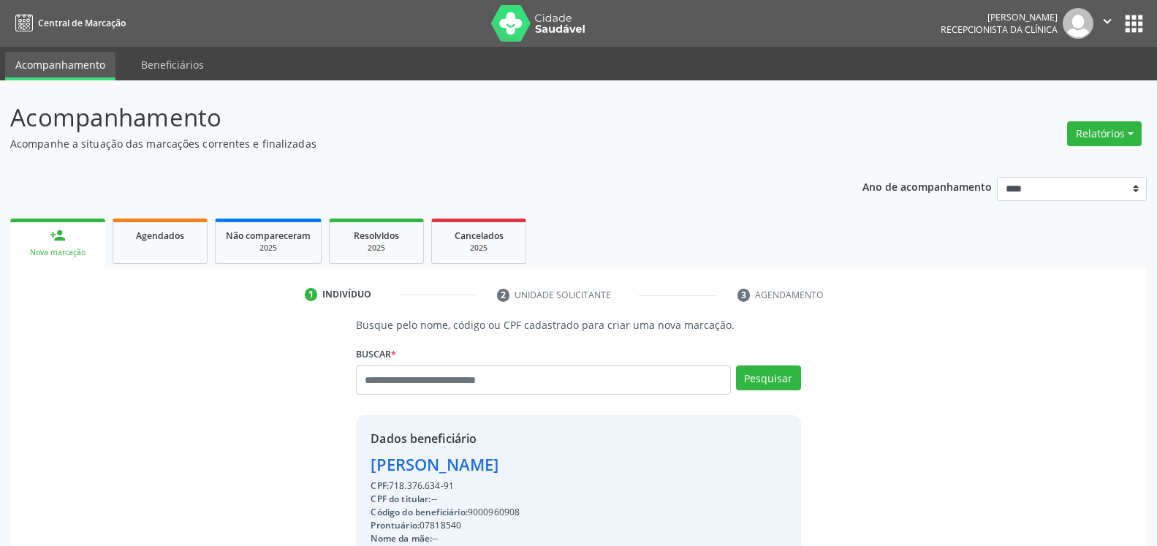
drag, startPoint x: 369, startPoint y: 468, endPoint x: 564, endPoint y: 466, distance: 195.2
click at [564, 466] on div "Dados beneficiário [PERSON_NAME] CPF: 718.376.634-91 CPF do titular: -- Código …" at bounding box center [578, 555] width 445 height 281
click at [578, 376] on input "text" at bounding box center [543, 380] width 374 height 29
type input "**********"
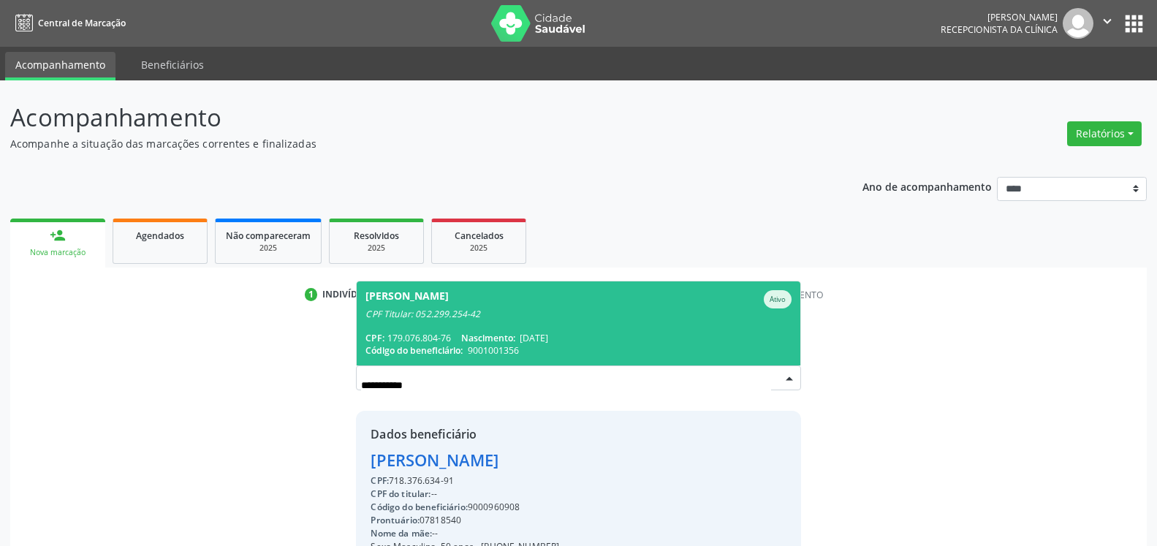
click at [548, 335] on span "[DATE]" at bounding box center [534, 338] width 29 height 12
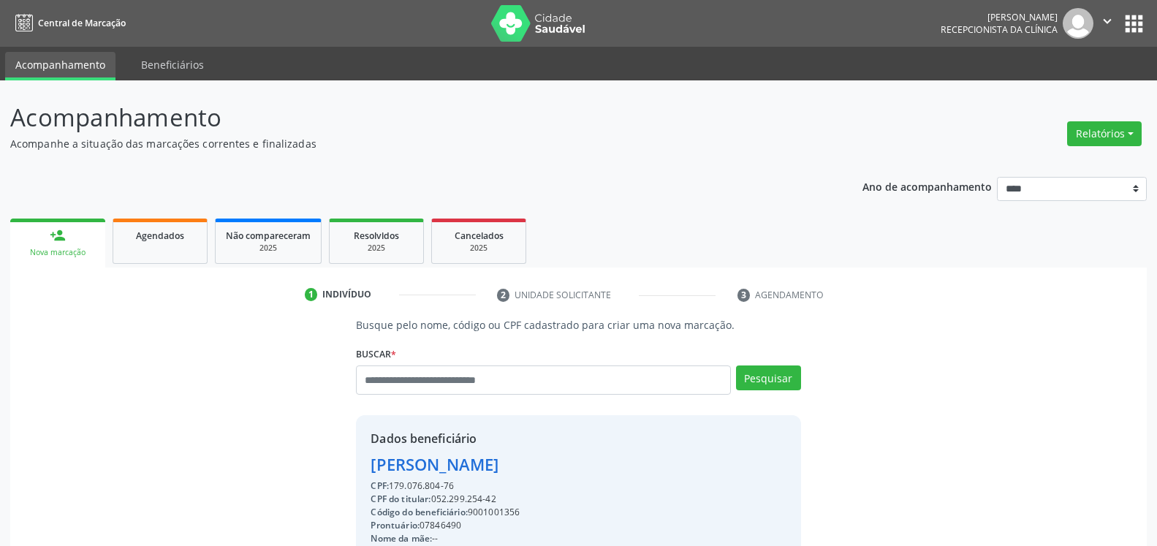
drag, startPoint x: 367, startPoint y: 464, endPoint x: 549, endPoint y: 470, distance: 182.2
click at [549, 470] on div "Dados beneficiário [PERSON_NAME] CPF: 179.076.804-76 CPF do titular: 052.299.25…" at bounding box center [578, 555] width 445 height 281
